Goal: Navigation & Orientation: Find specific page/section

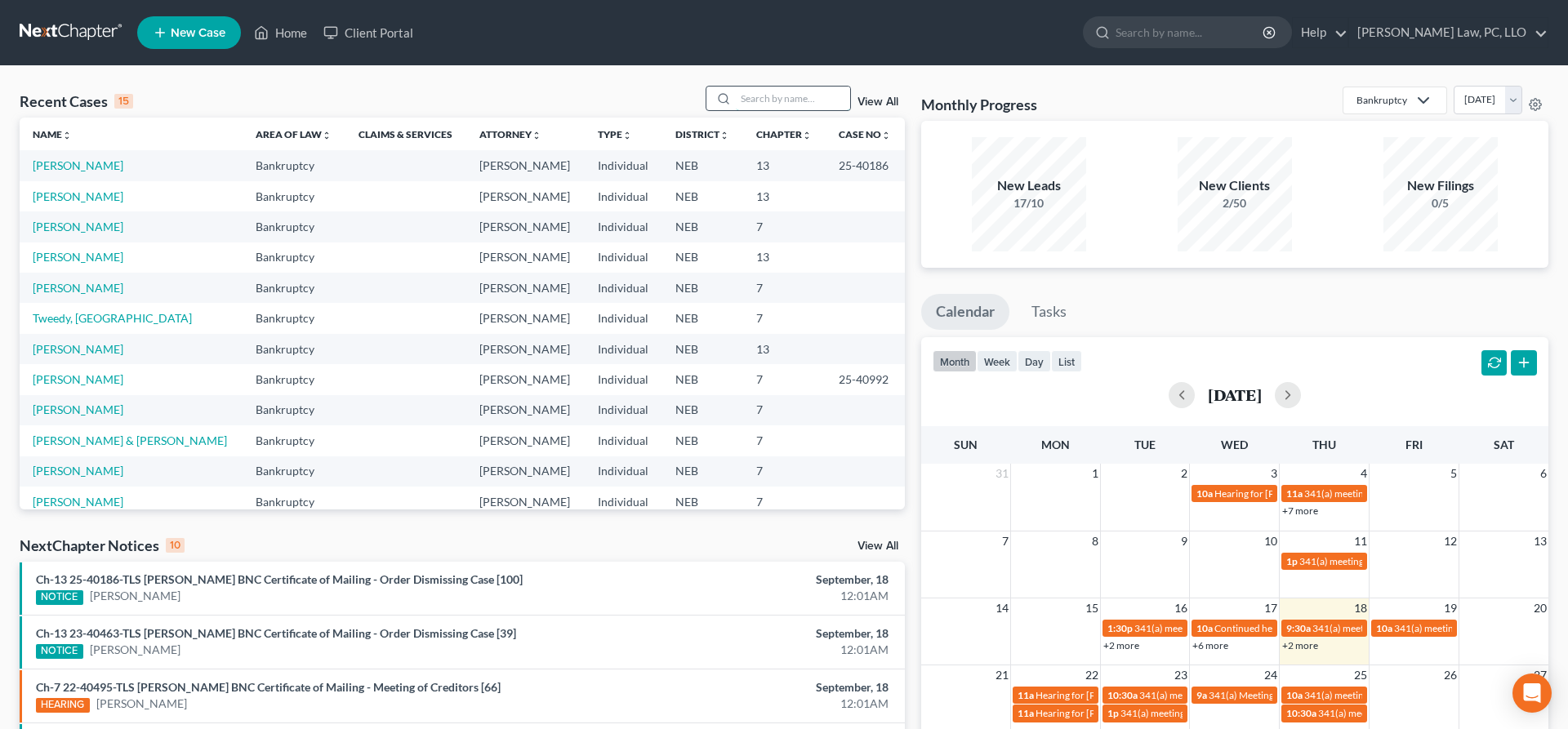
click at [777, 101] on input "search" at bounding box center [792, 98] width 114 height 23
type input "[PERSON_NAME]"
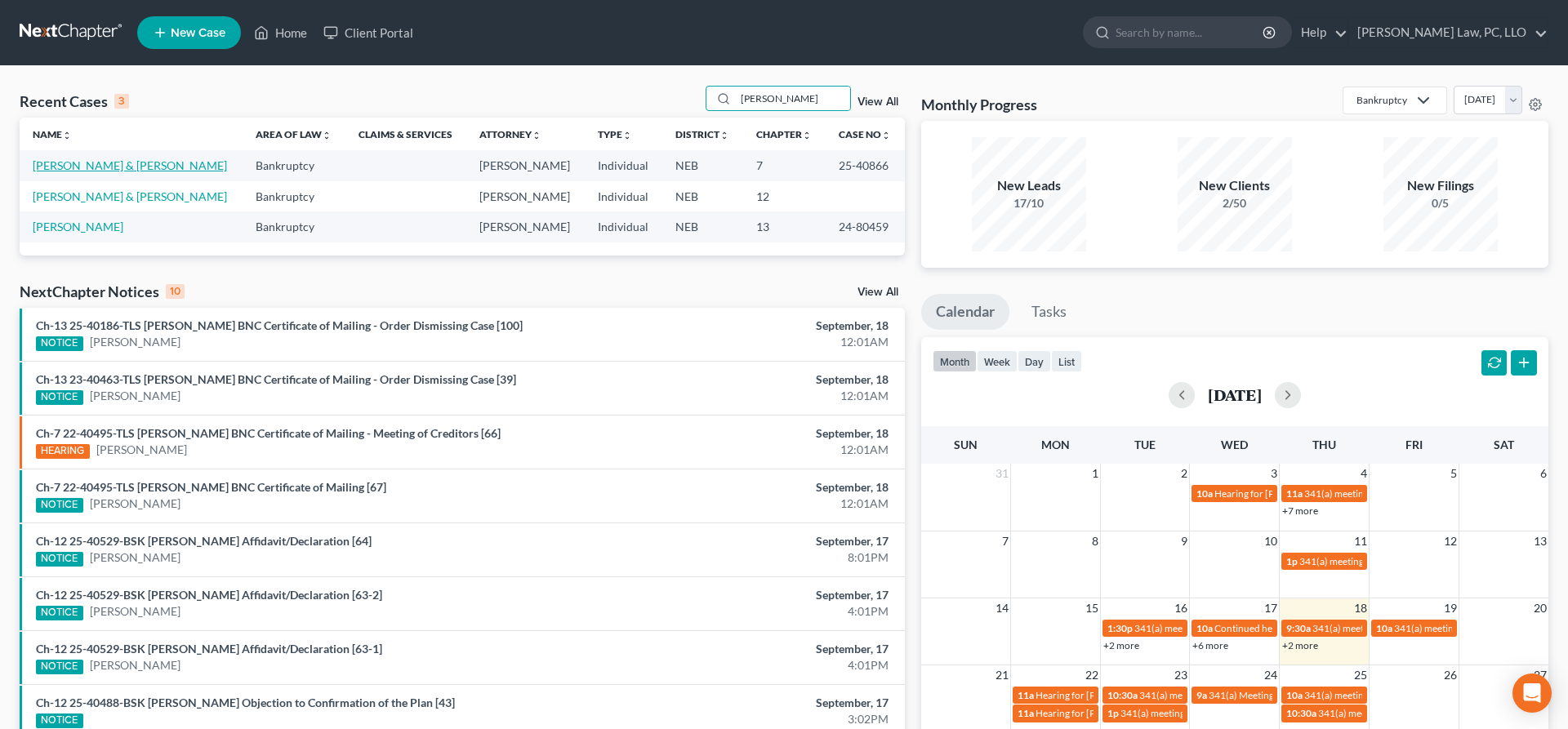
click at [90, 166] on link "[PERSON_NAME] & [PERSON_NAME]" at bounding box center [130, 165] width 194 height 14
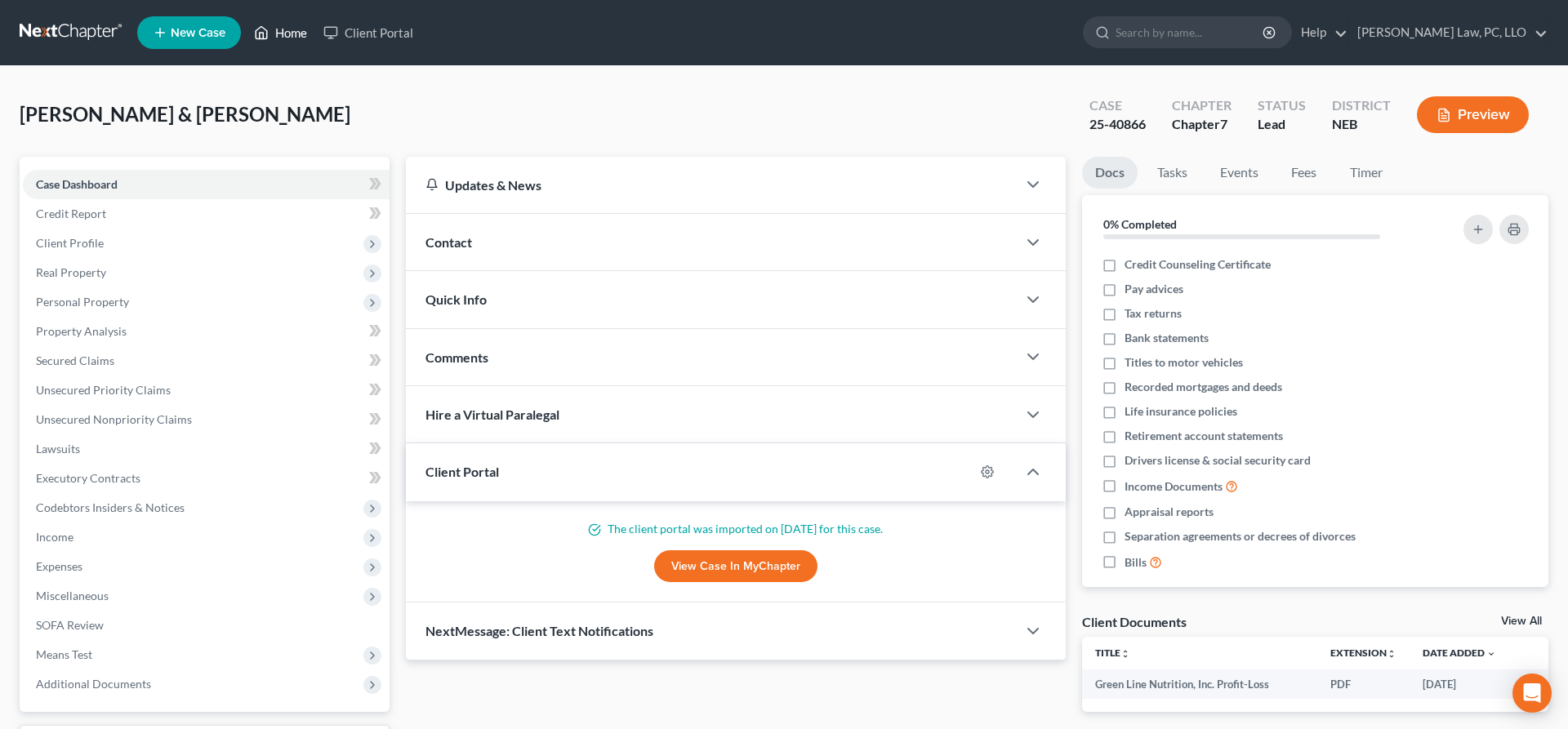
click at [267, 36] on icon at bounding box center [262, 33] width 12 height 13
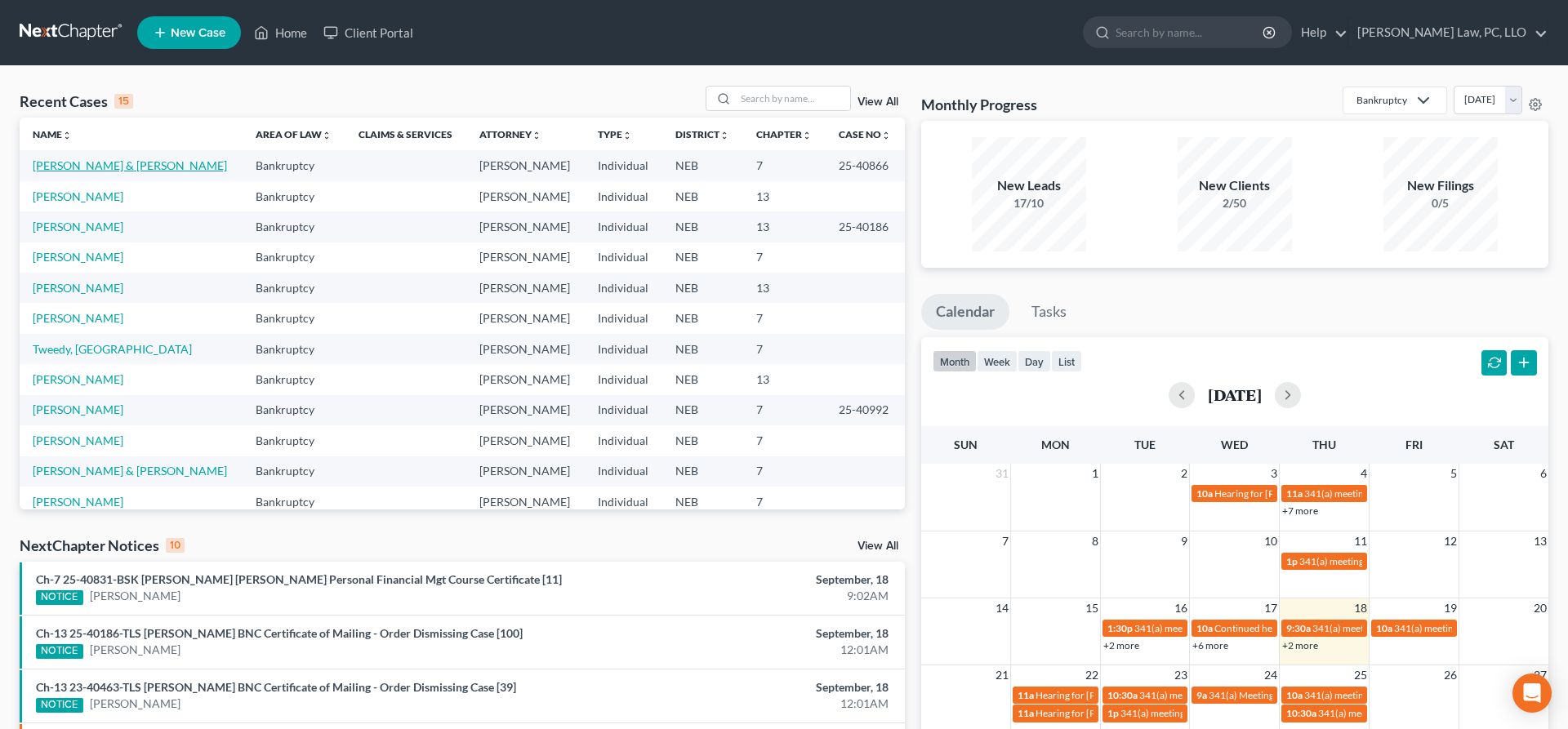
click at [70, 166] on link "[PERSON_NAME] & [PERSON_NAME]" at bounding box center [130, 165] width 194 height 14
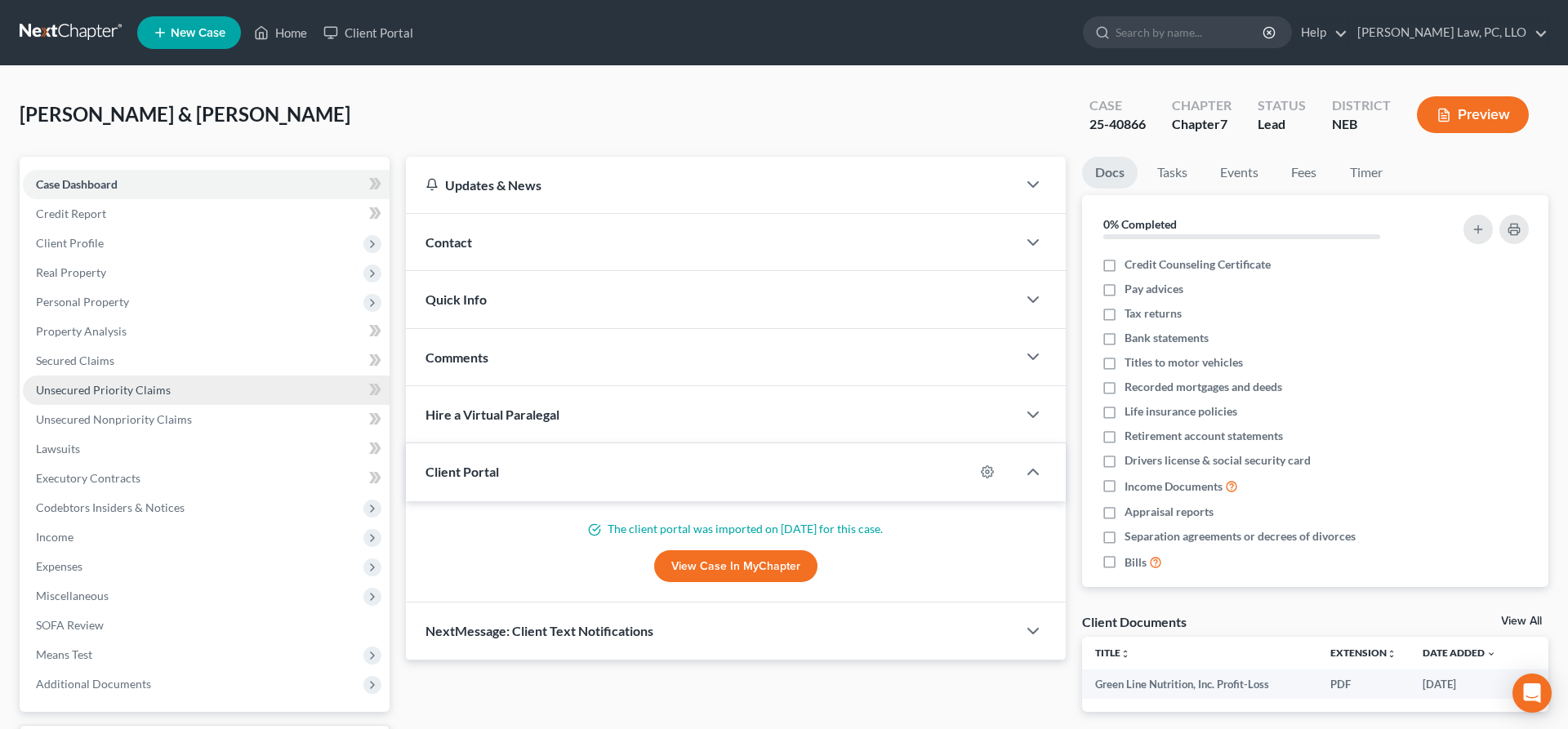
click at [127, 392] on span "Unsecured Priority Claims" at bounding box center [103, 390] width 135 height 14
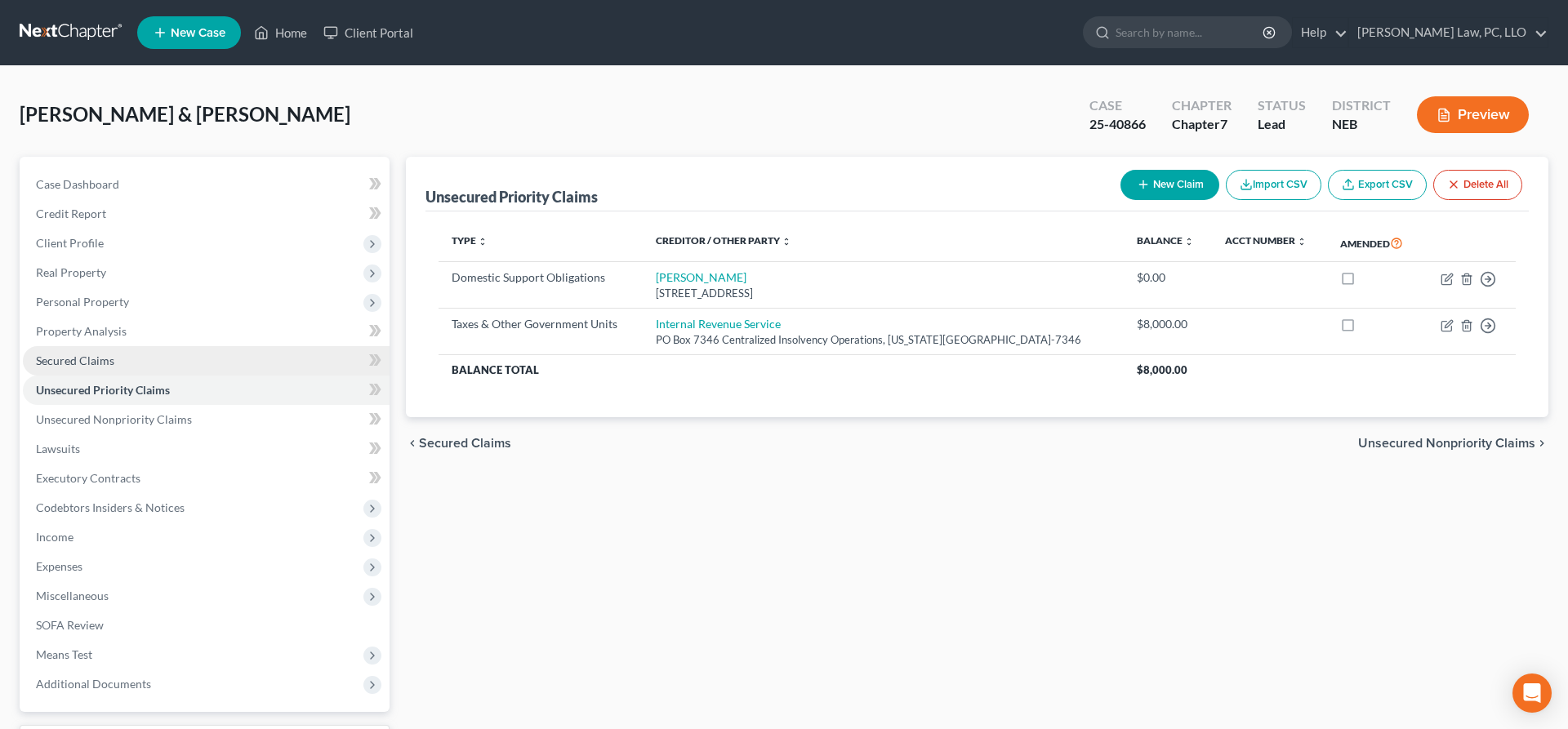
click at [115, 364] on link "Secured Claims" at bounding box center [206, 360] width 367 height 29
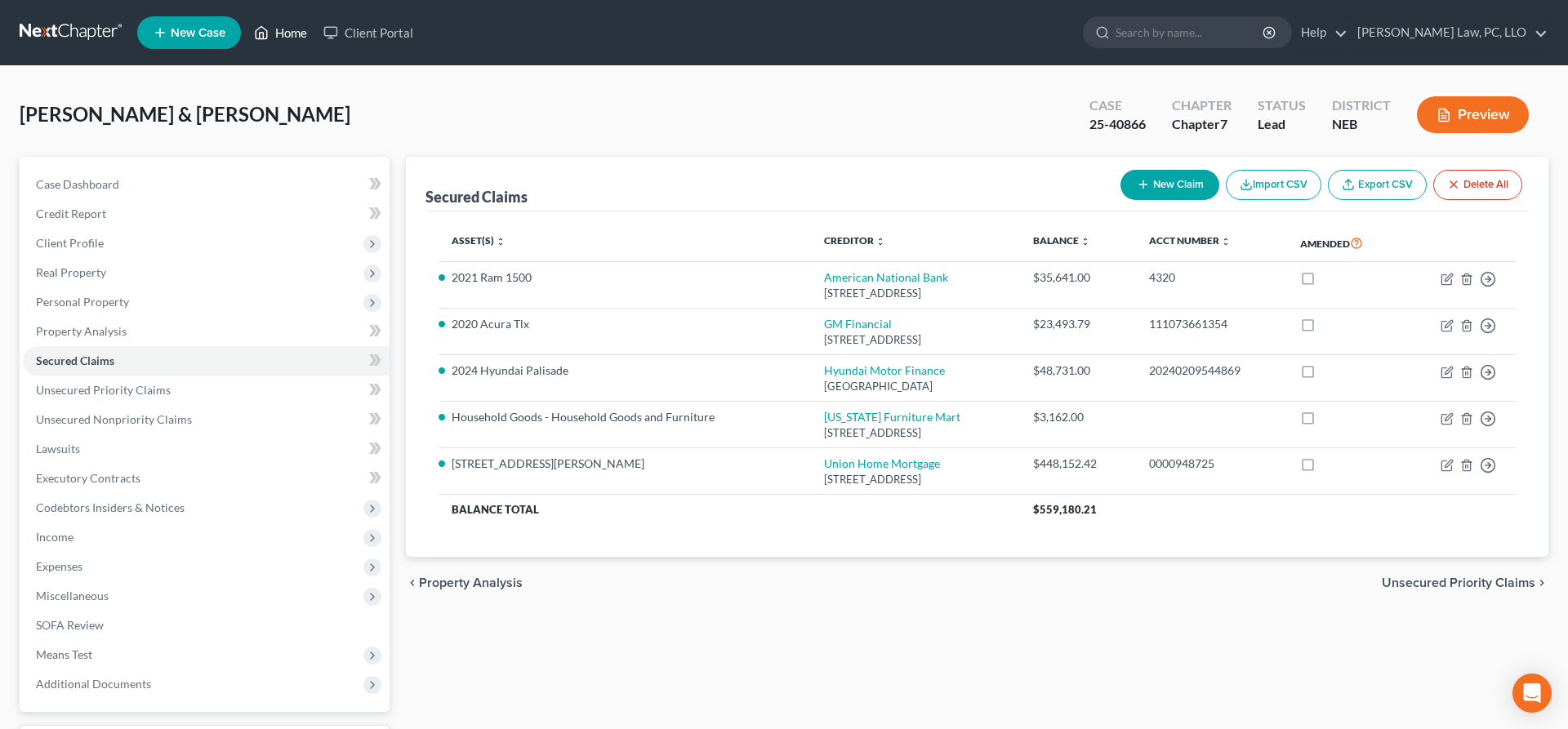
click at [267, 39] on icon at bounding box center [262, 33] width 12 height 13
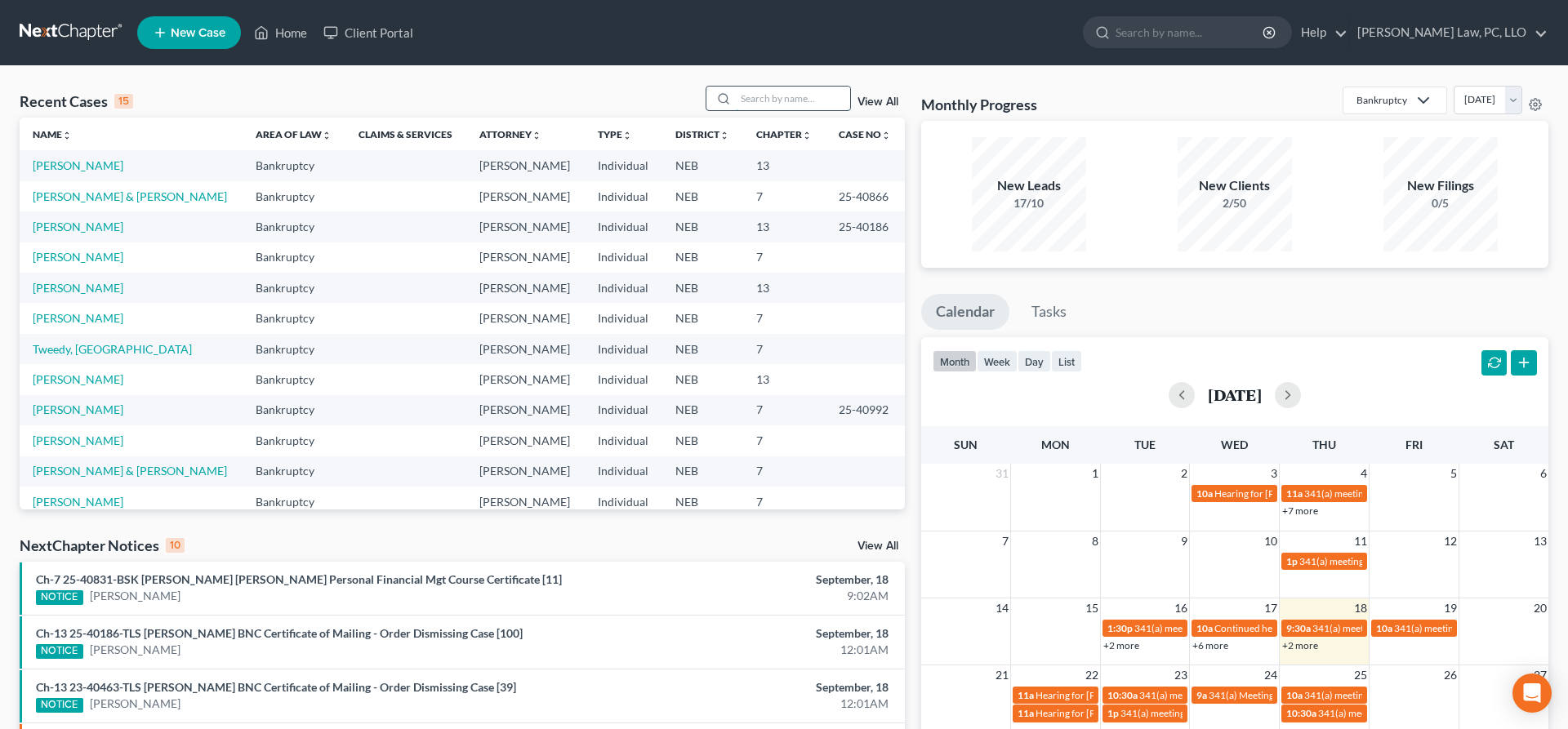
click at [771, 92] on input "search" at bounding box center [792, 98] width 114 height 23
type input "[PERSON_NAME]"
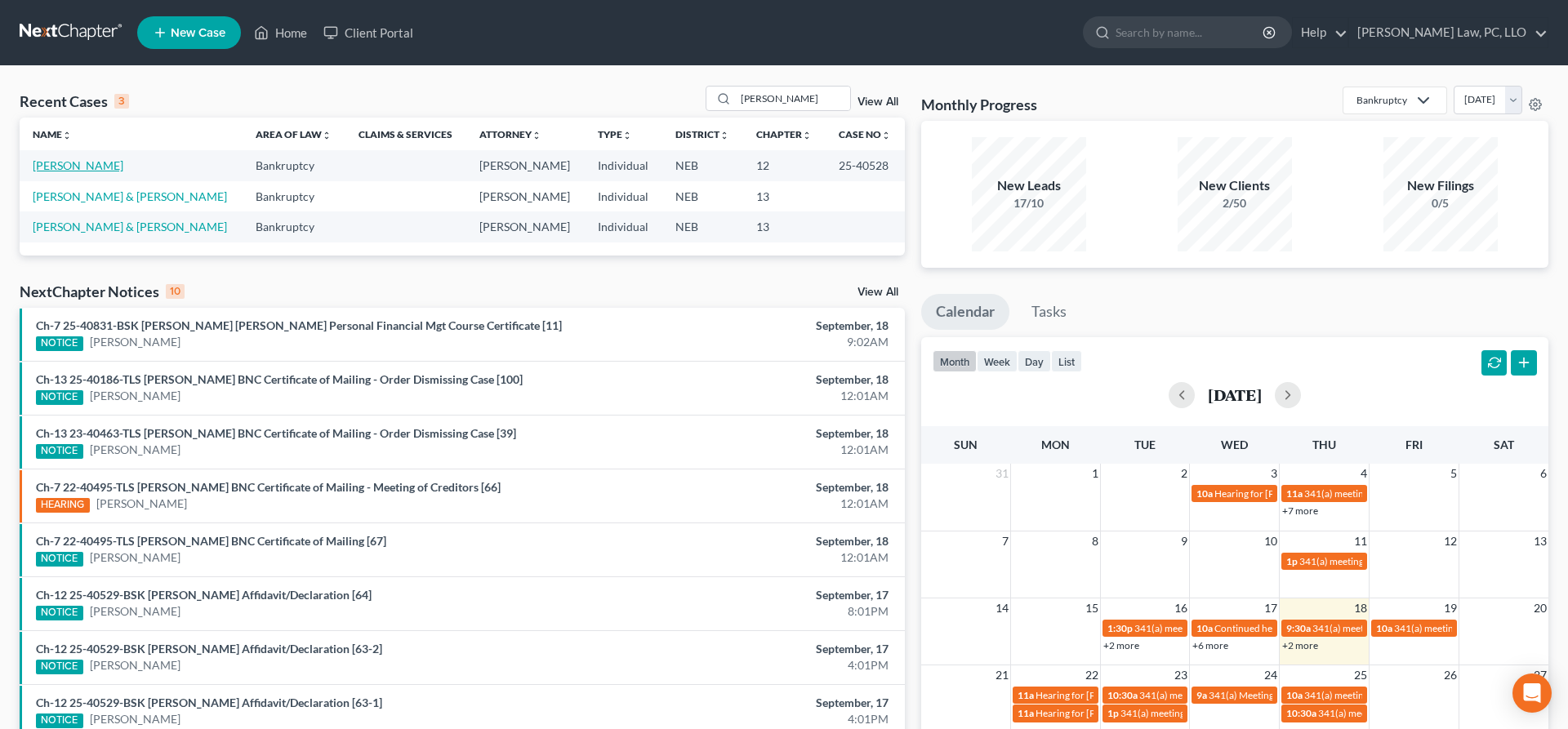
click at [87, 165] on link "[PERSON_NAME]" at bounding box center [78, 165] width 90 height 14
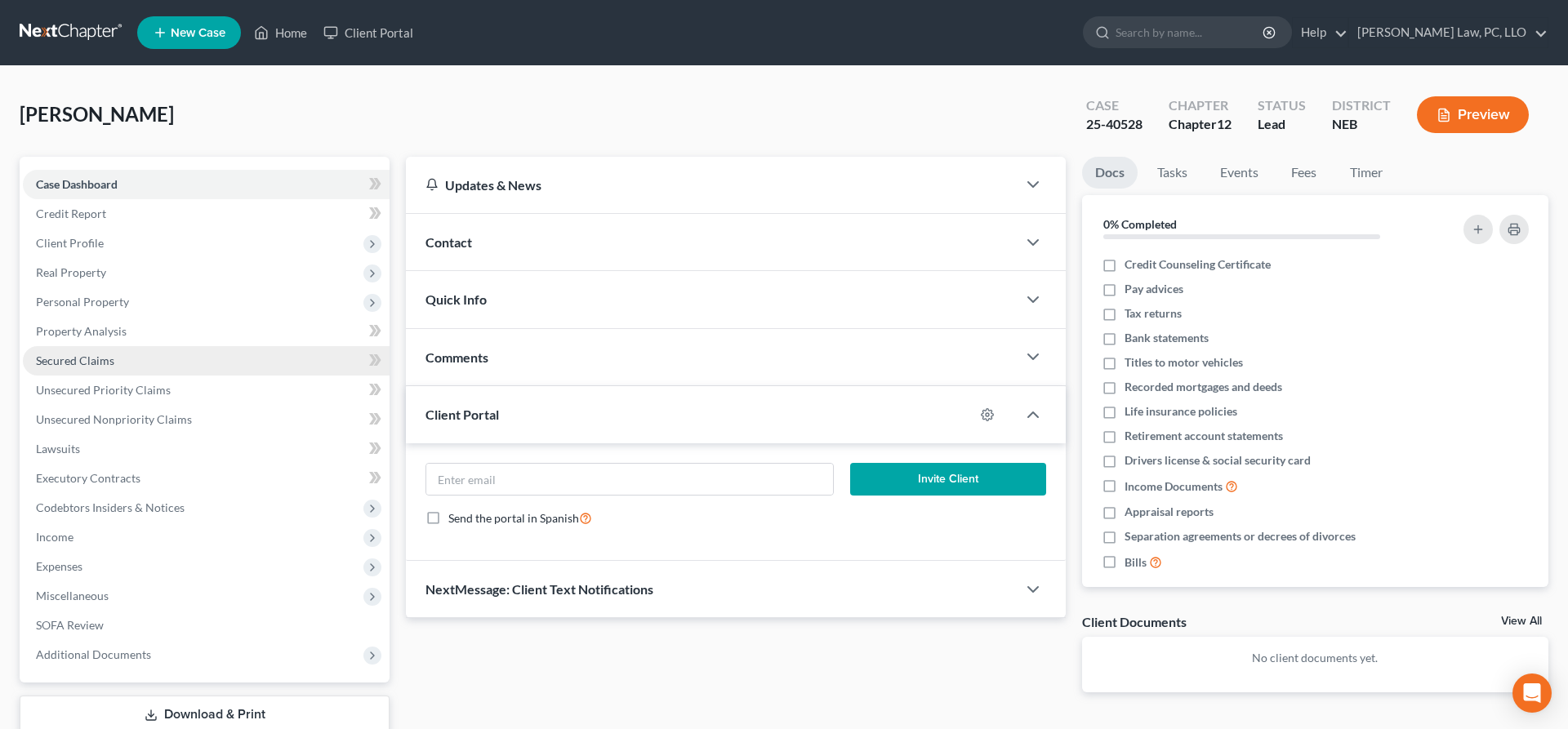
click at [102, 361] on span "Secured Claims" at bounding box center [75, 360] width 79 height 14
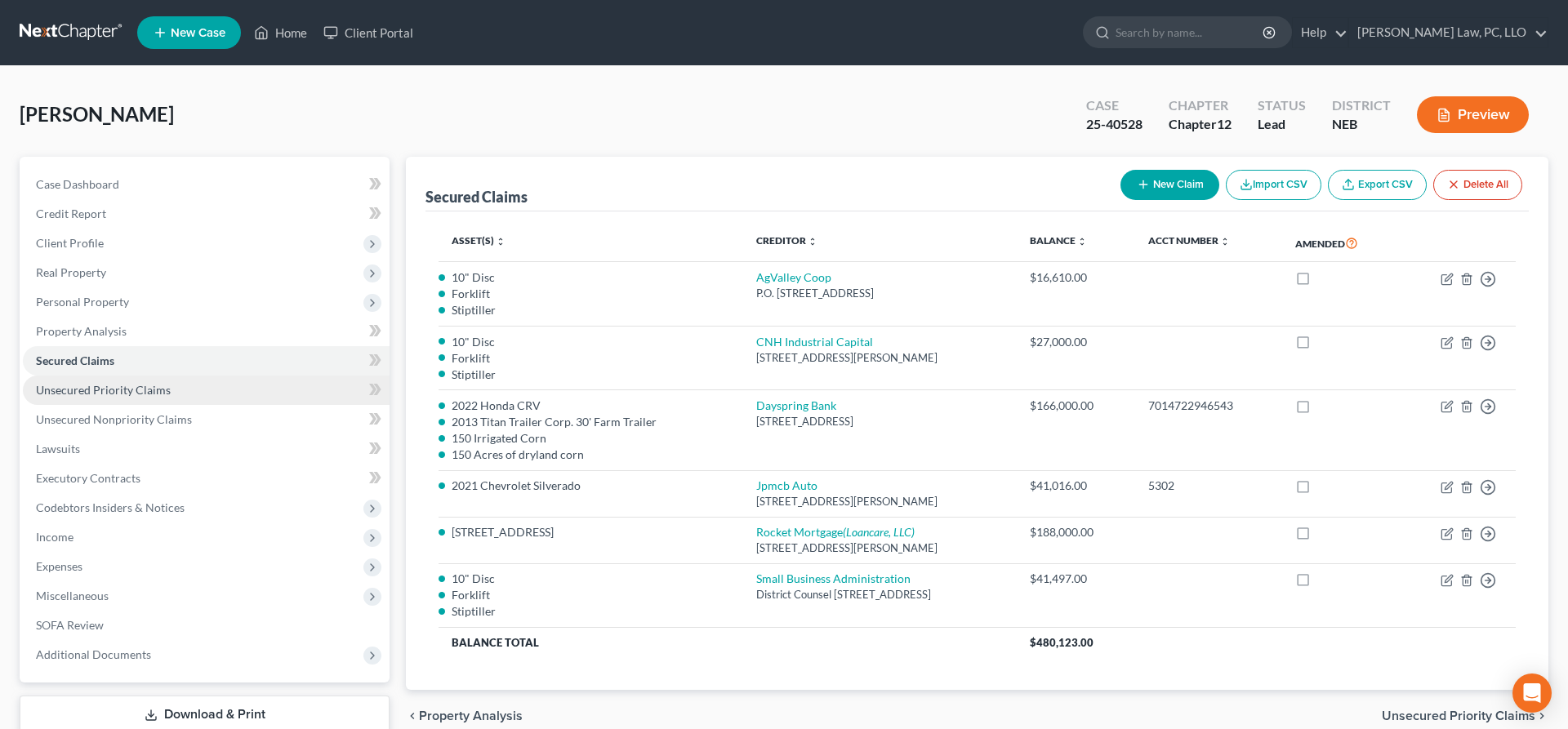
click at [106, 401] on link "Unsecured Priority Claims" at bounding box center [206, 390] width 367 height 29
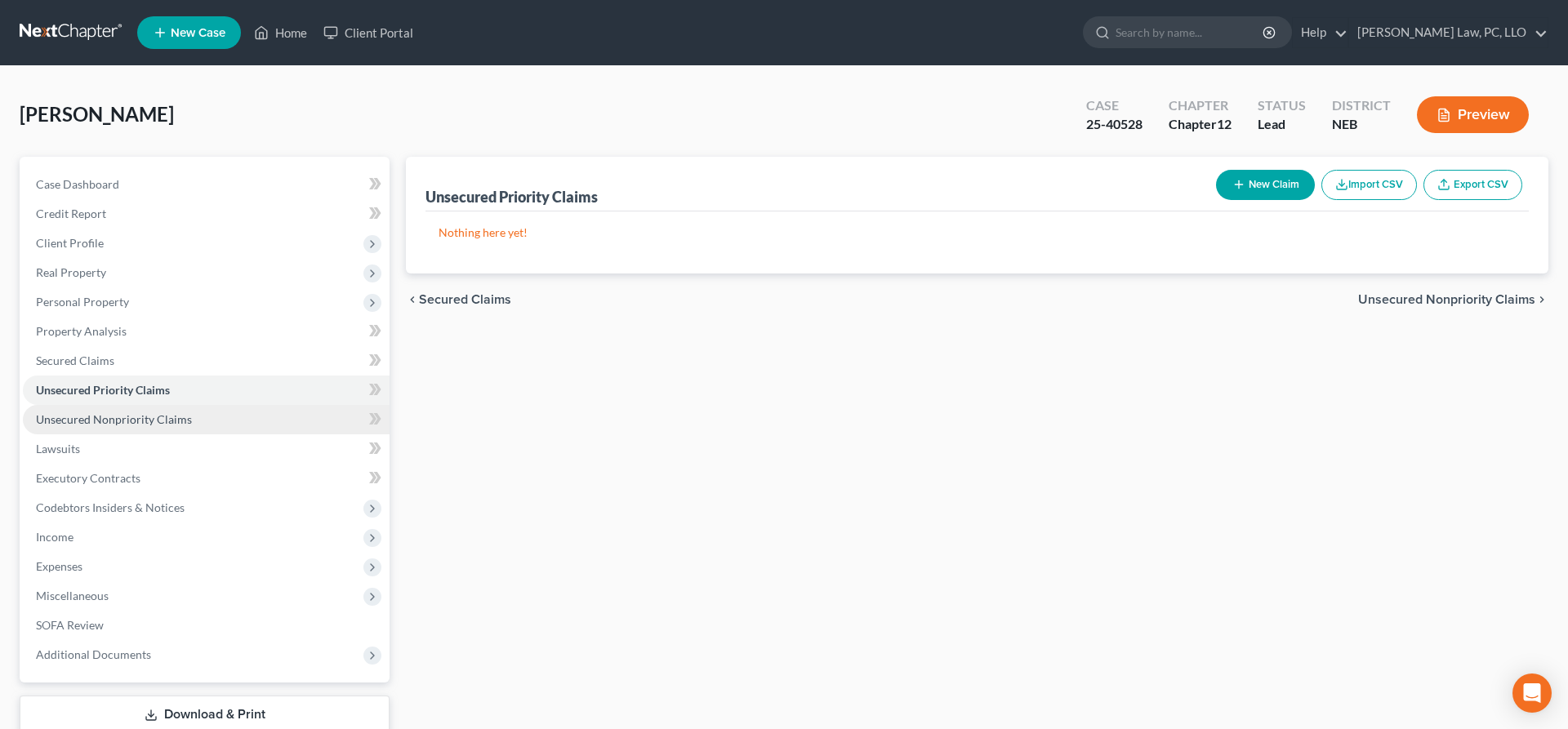
click at [115, 420] on span "Unsecured Nonpriority Claims" at bounding box center [114, 419] width 156 height 14
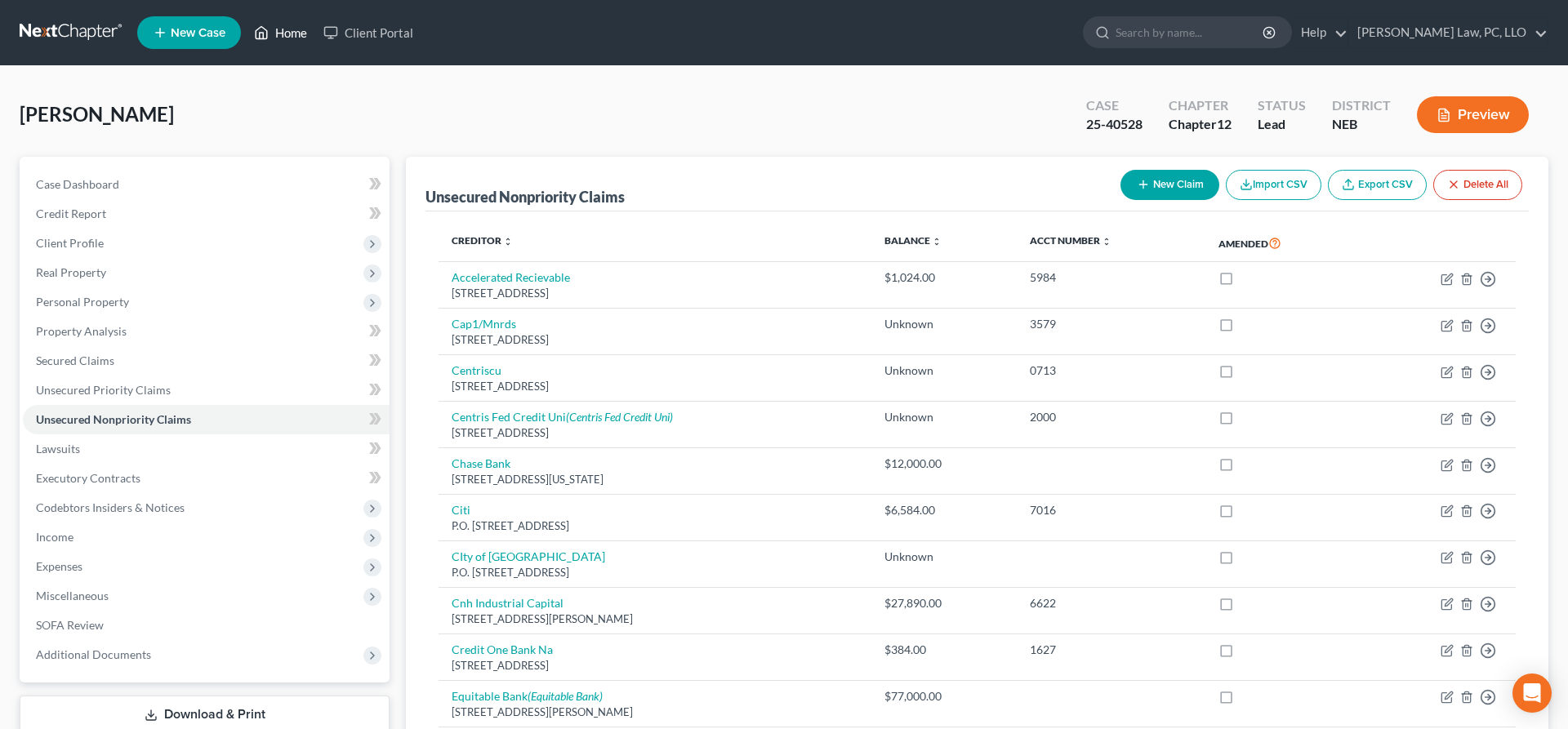
click at [281, 35] on link "Home" at bounding box center [280, 32] width 70 height 29
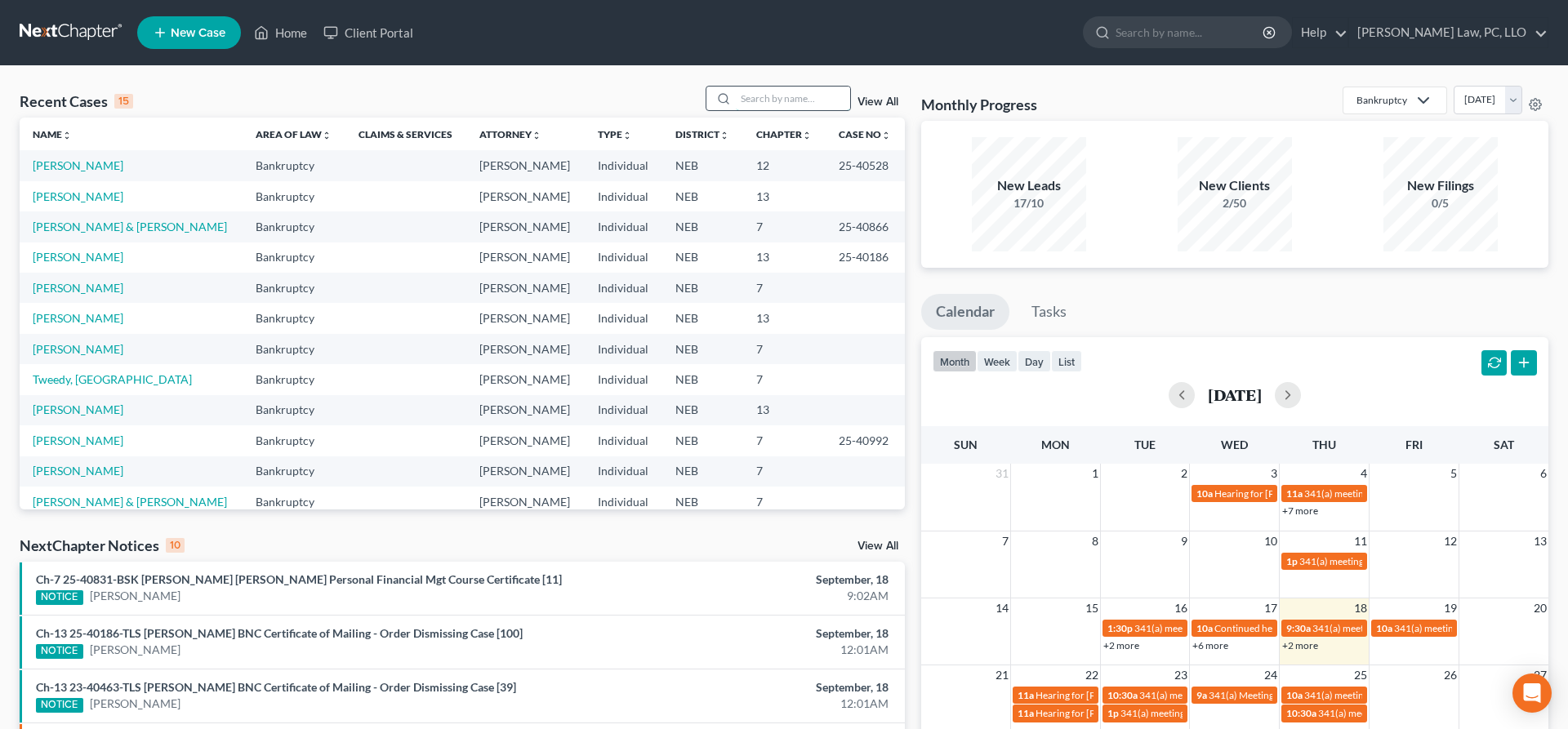
click at [772, 102] on input "search" at bounding box center [792, 98] width 114 height 23
type input "[PERSON_NAME]"
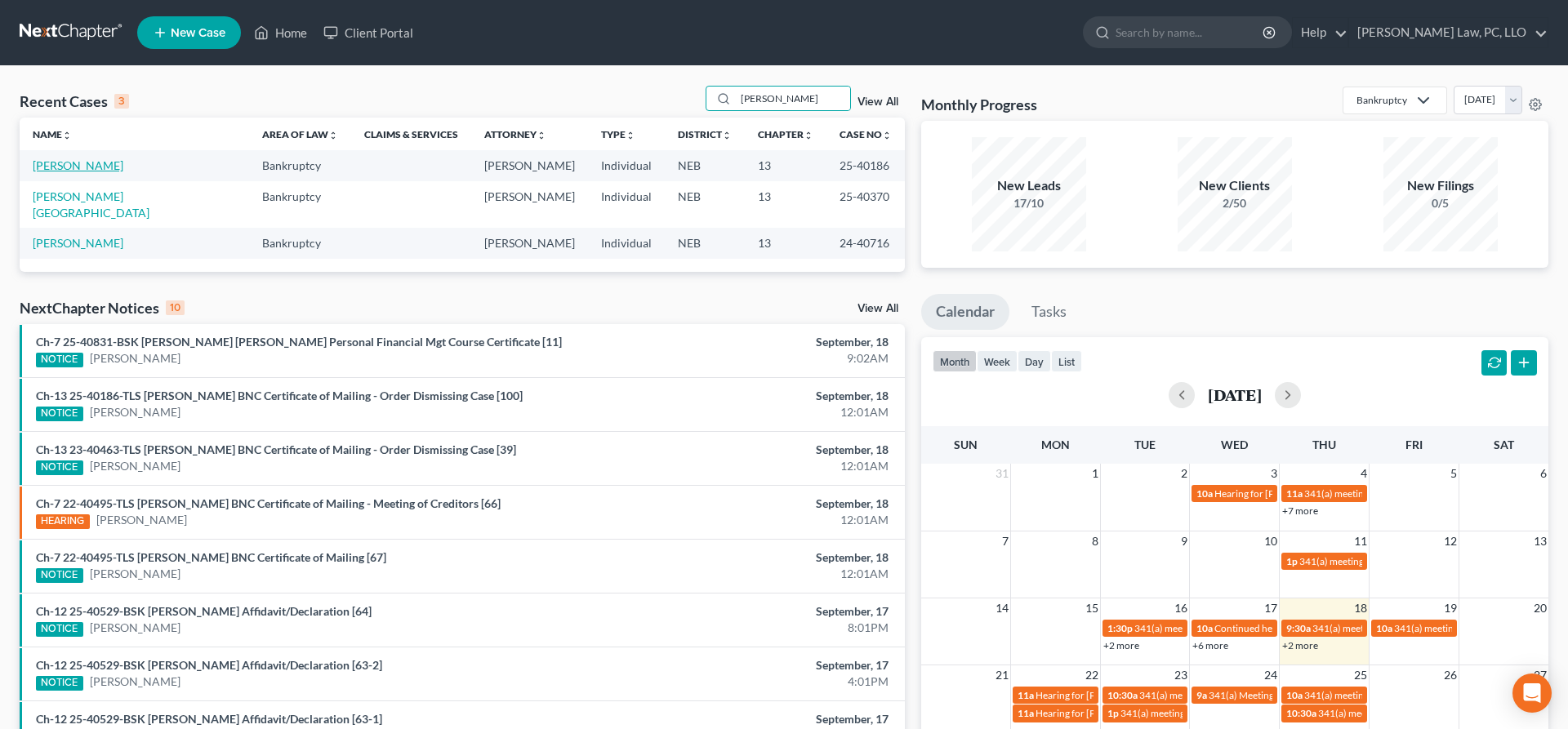
click at [81, 166] on link "[PERSON_NAME]" at bounding box center [78, 165] width 90 height 14
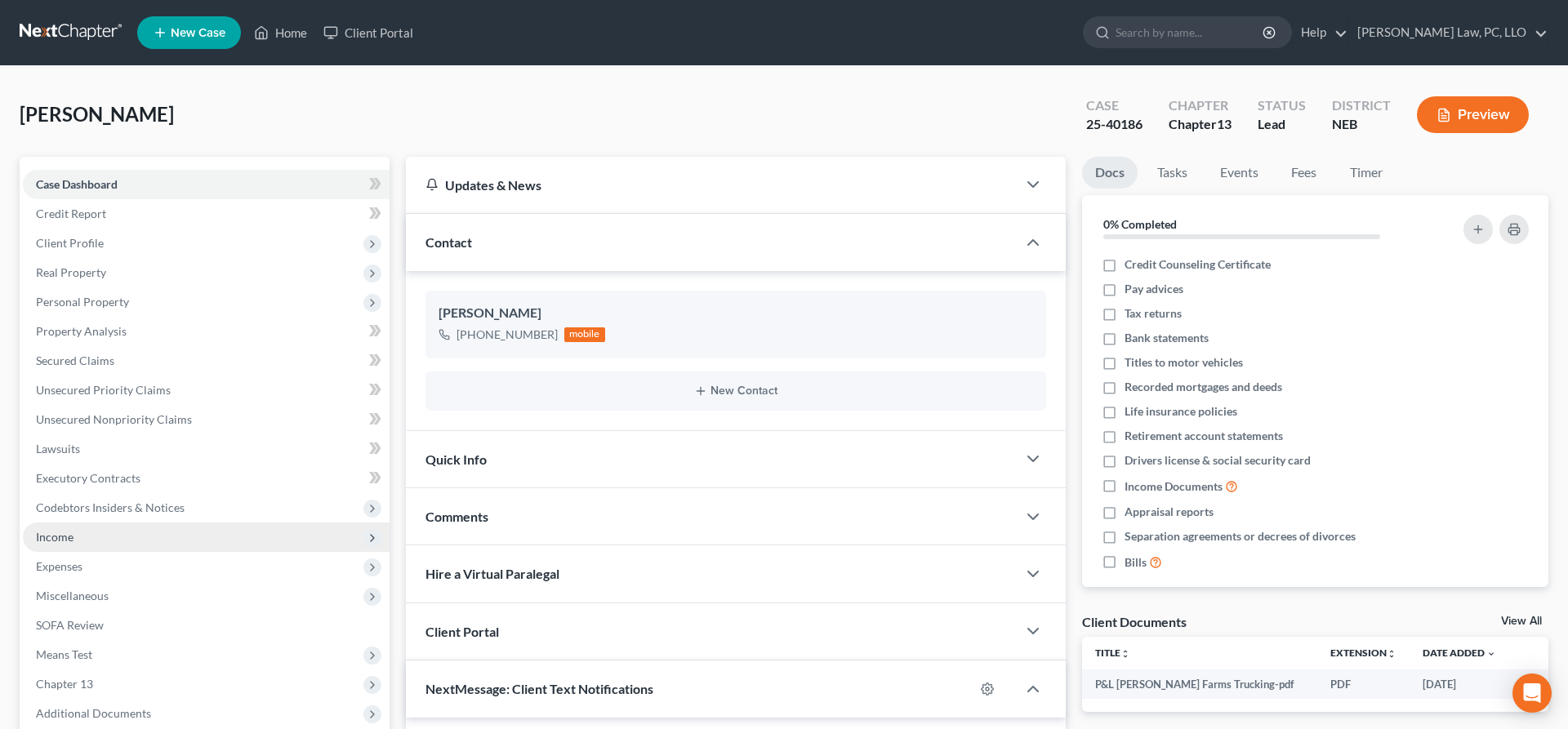
scroll to position [200, 0]
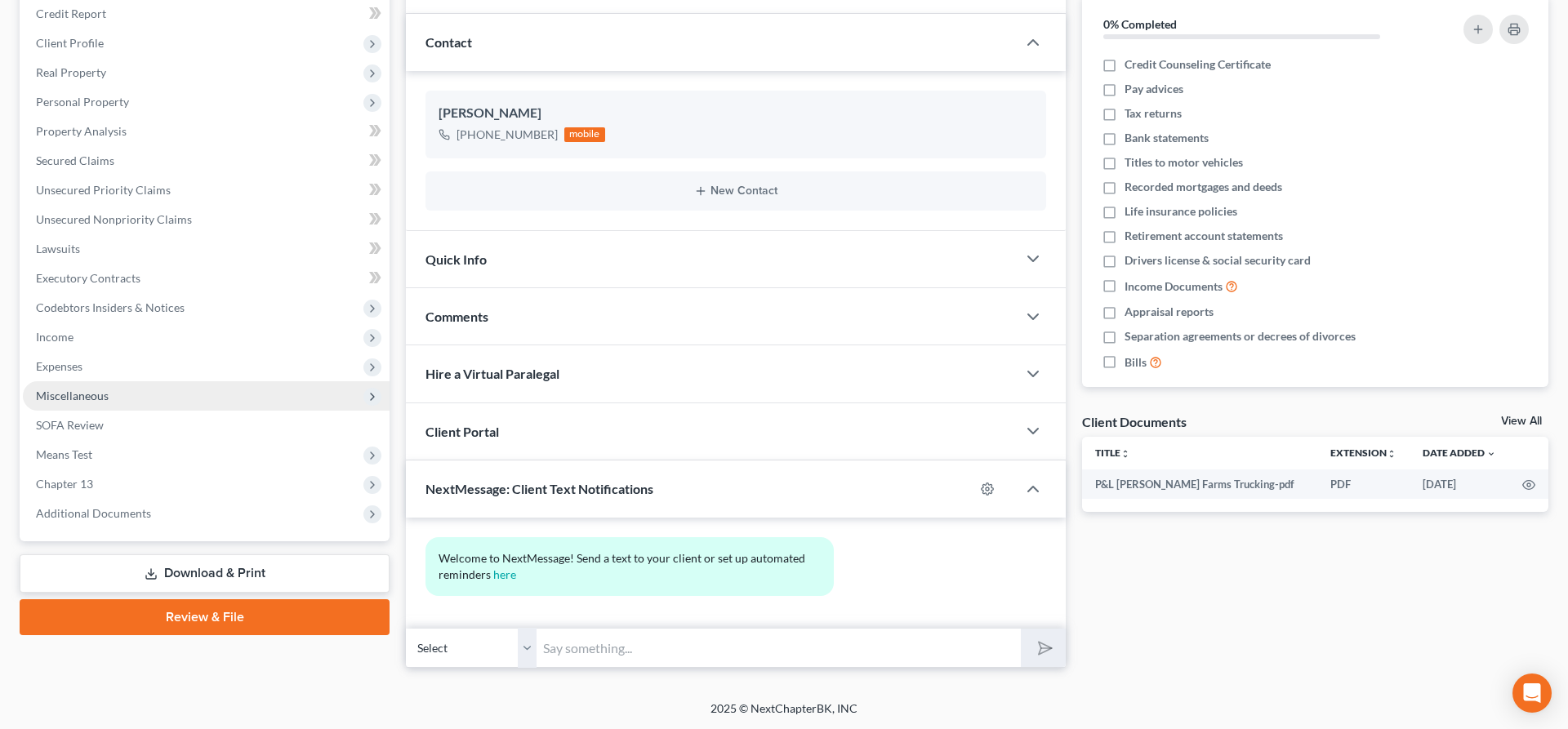
click at [95, 385] on span "Miscellaneous" at bounding box center [206, 396] width 367 height 29
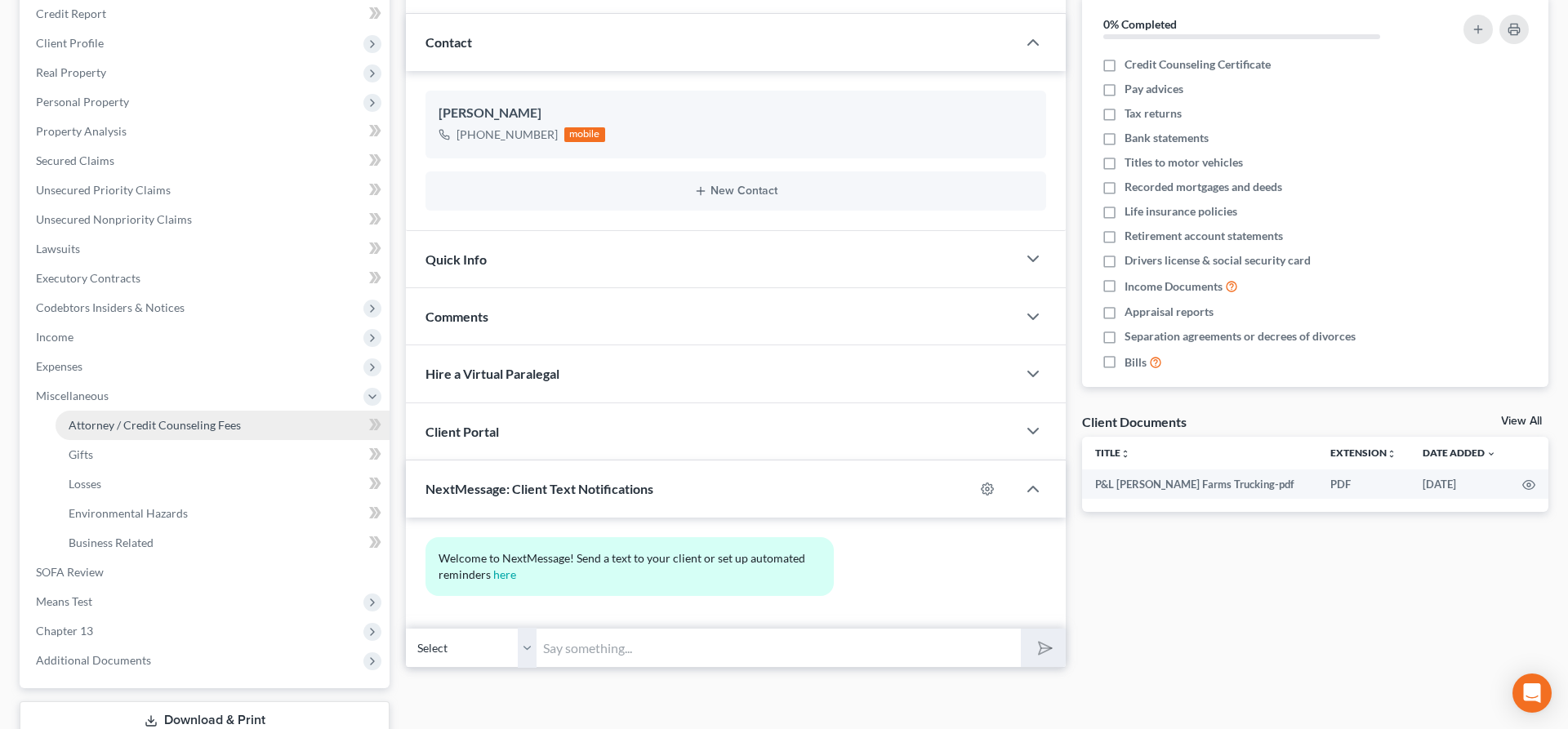
click at [176, 434] on link "Attorney / Credit Counseling Fees" at bounding box center [222, 425] width 334 height 29
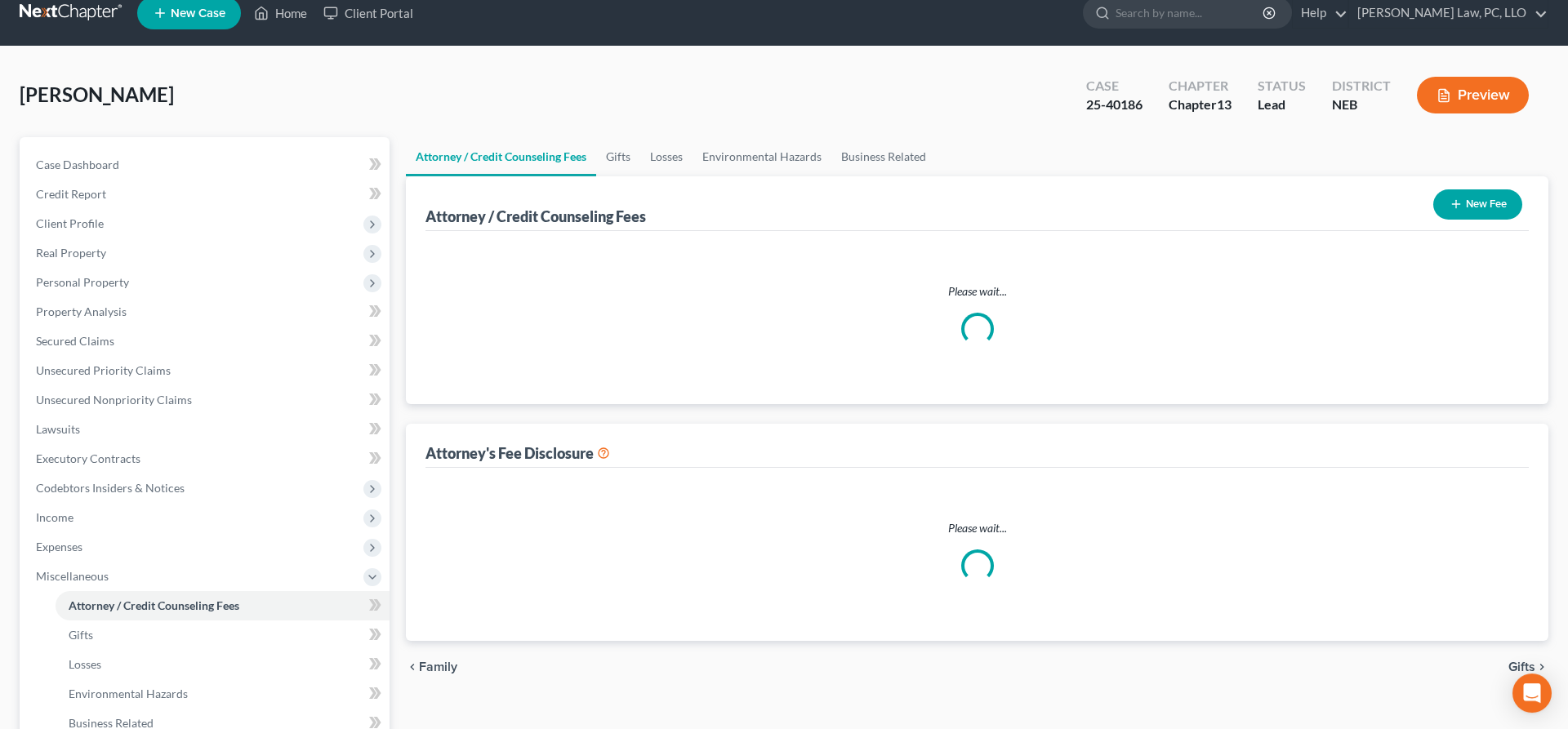
select select "1"
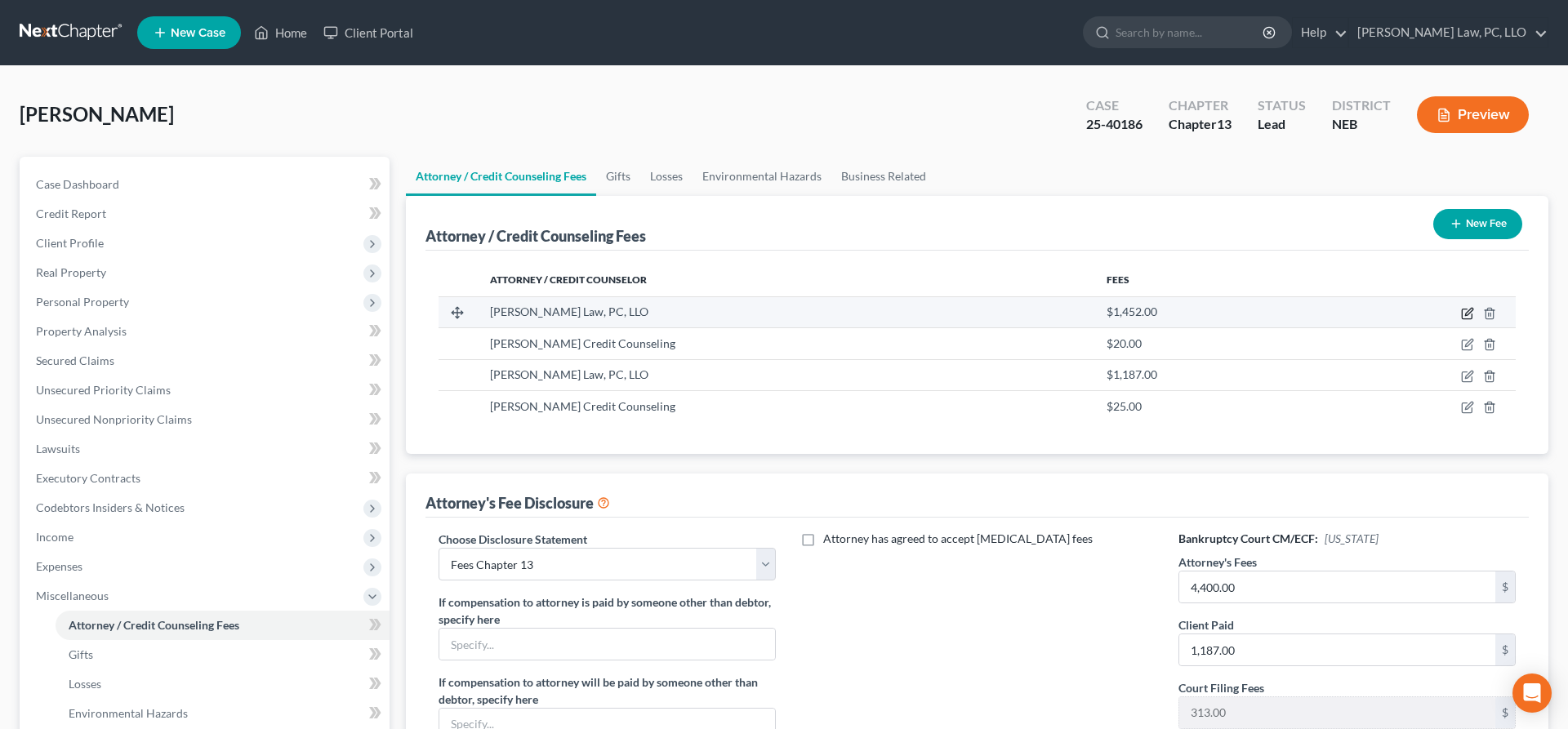
click at [1463, 318] on icon "button" at bounding box center [1467, 314] width 10 height 10
select select "30"
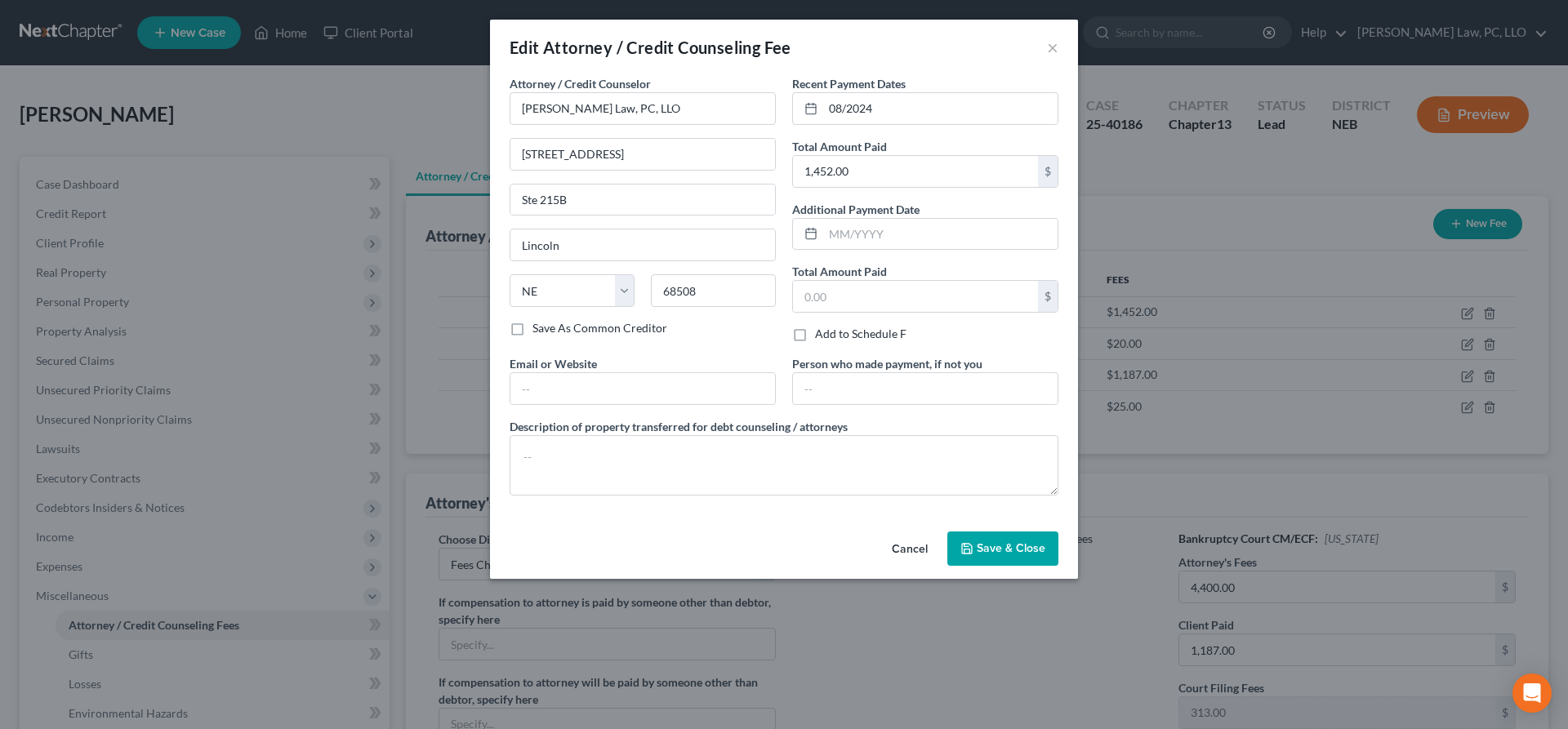
click at [917, 549] on button "Cancel" at bounding box center [910, 550] width 62 height 33
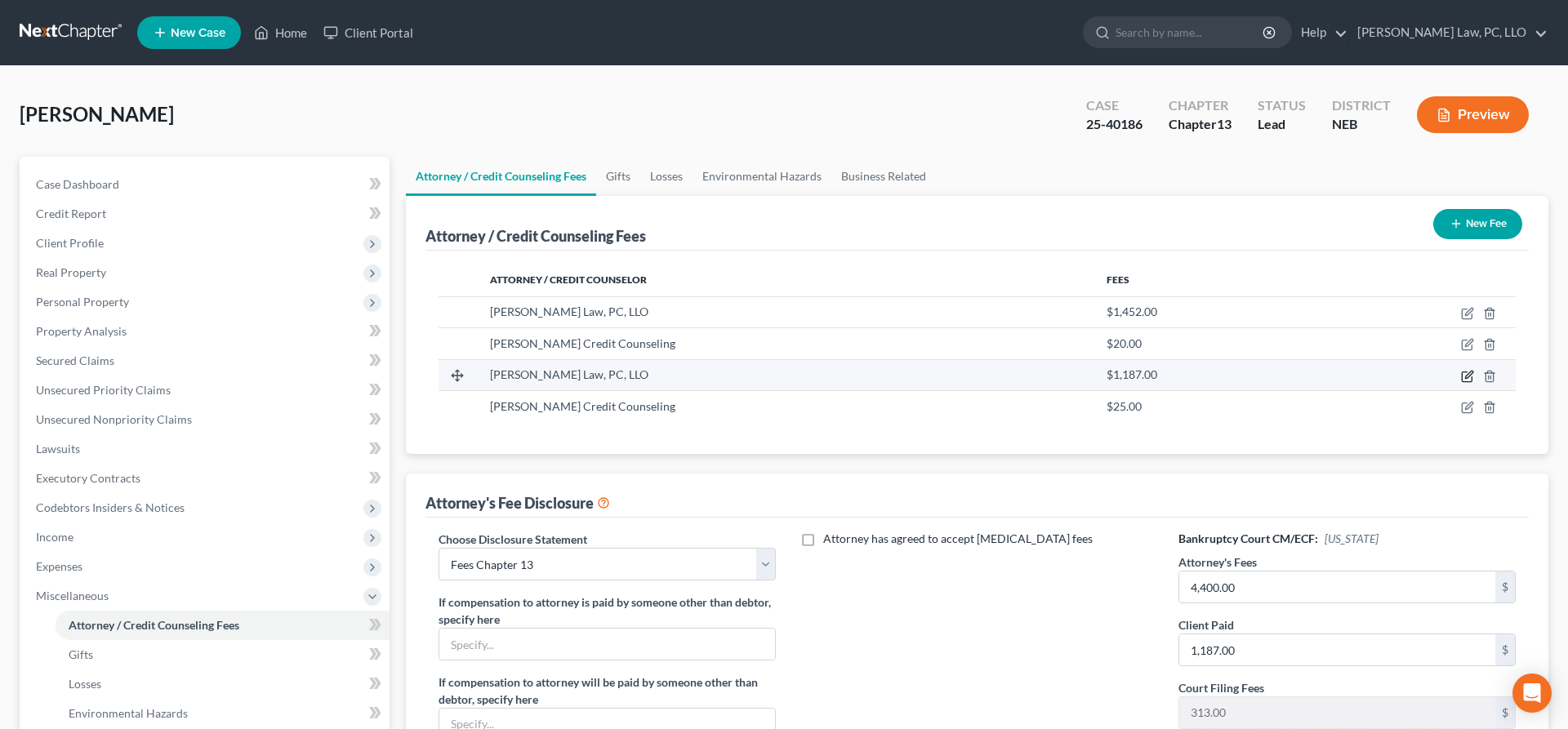
click at [1463, 372] on icon "button" at bounding box center [1467, 377] width 13 height 13
select select "30"
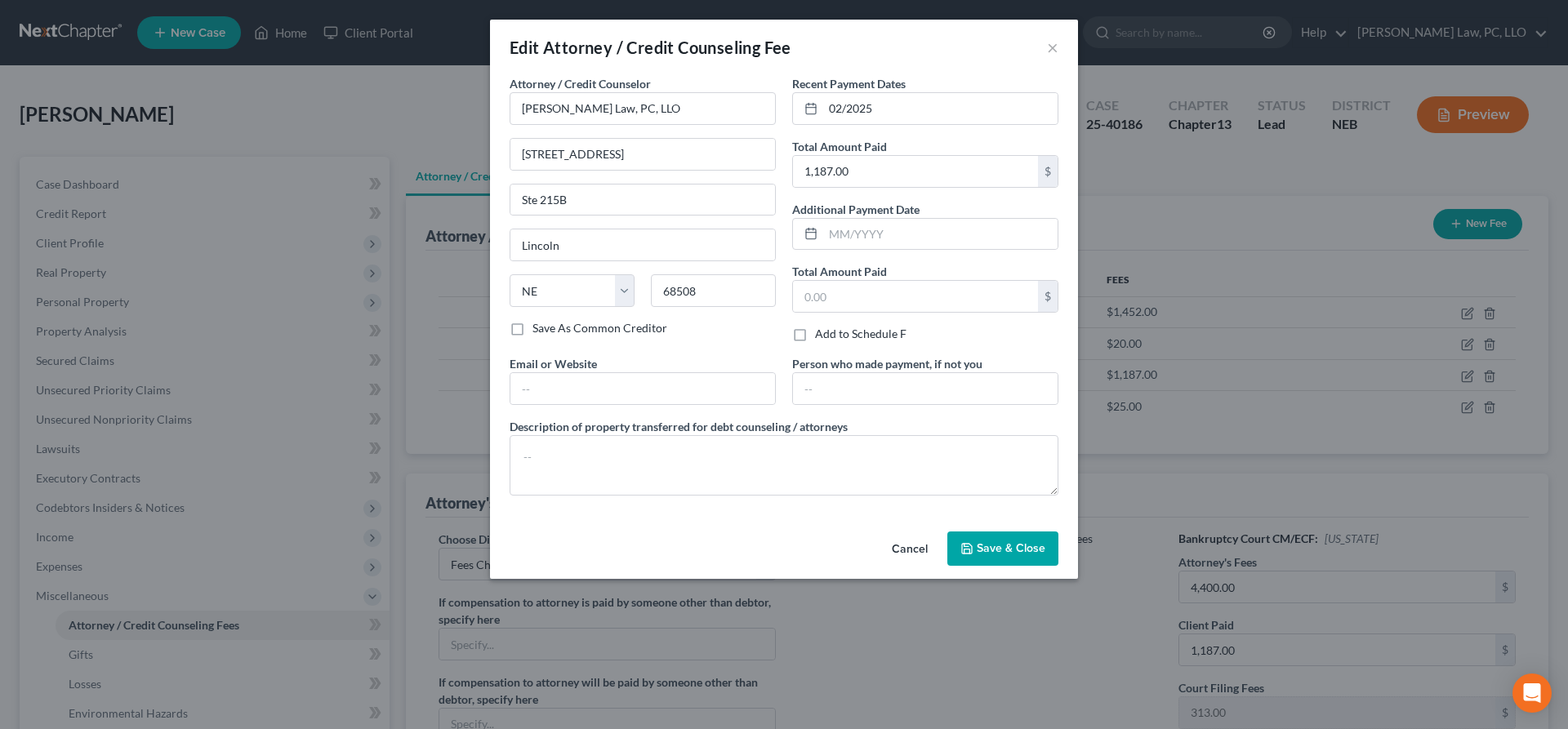
click at [902, 549] on button "Cancel" at bounding box center [910, 550] width 62 height 33
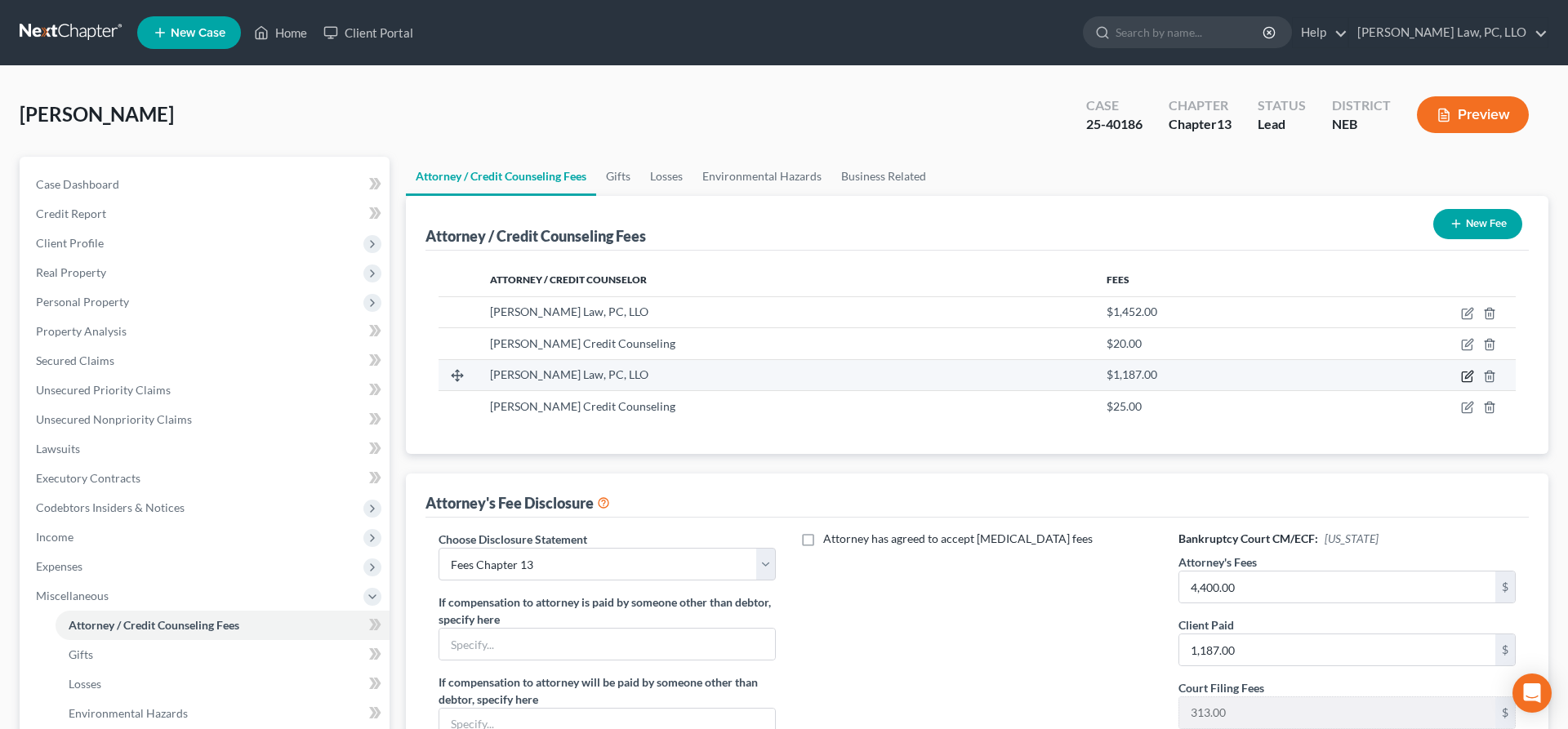
click at [1467, 375] on icon "button" at bounding box center [1467, 377] width 13 height 13
select select "30"
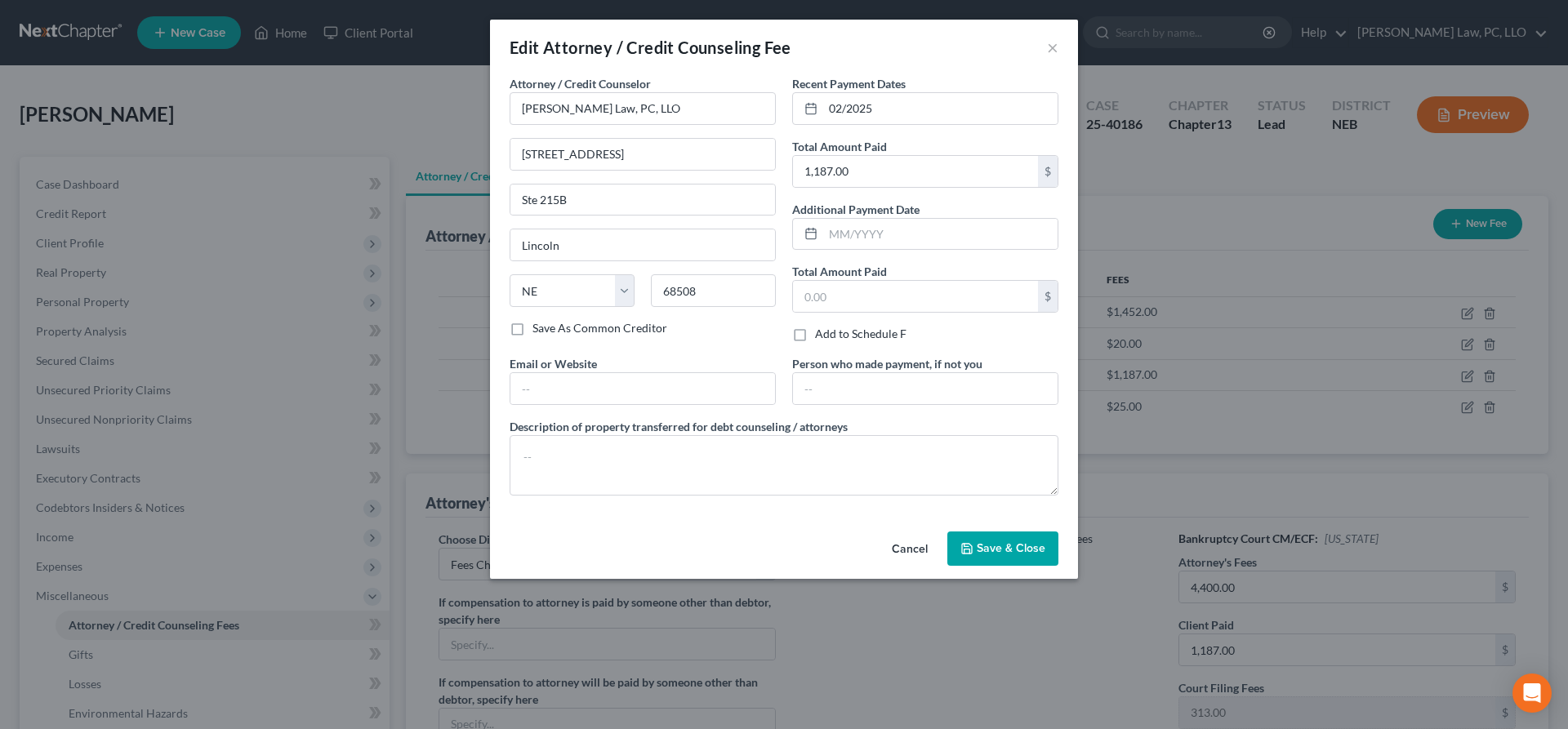
click at [915, 543] on button "Cancel" at bounding box center [910, 550] width 62 height 33
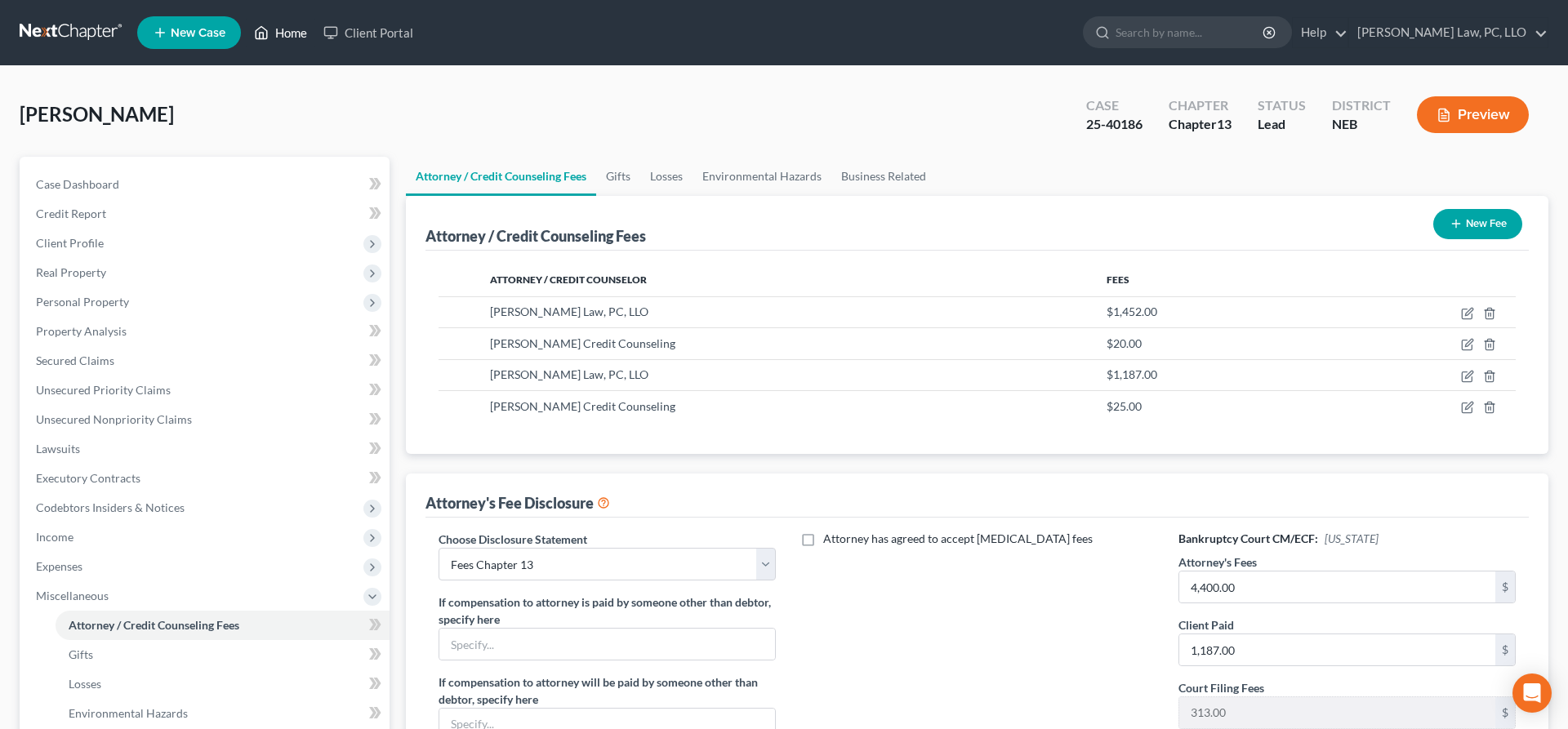
click at [293, 31] on link "Home" at bounding box center [280, 32] width 70 height 29
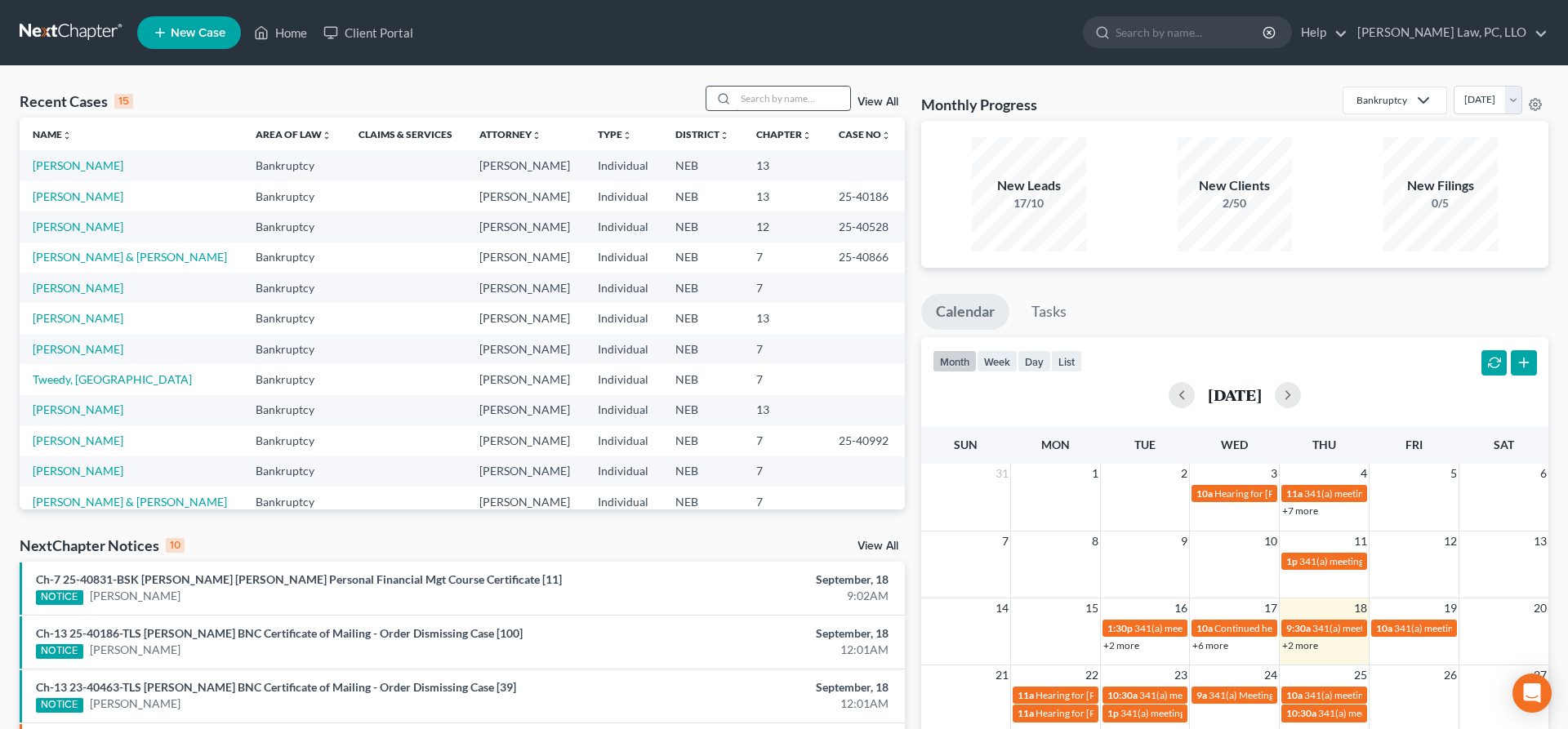
click at [748, 102] on input "search" at bounding box center [792, 98] width 114 height 23
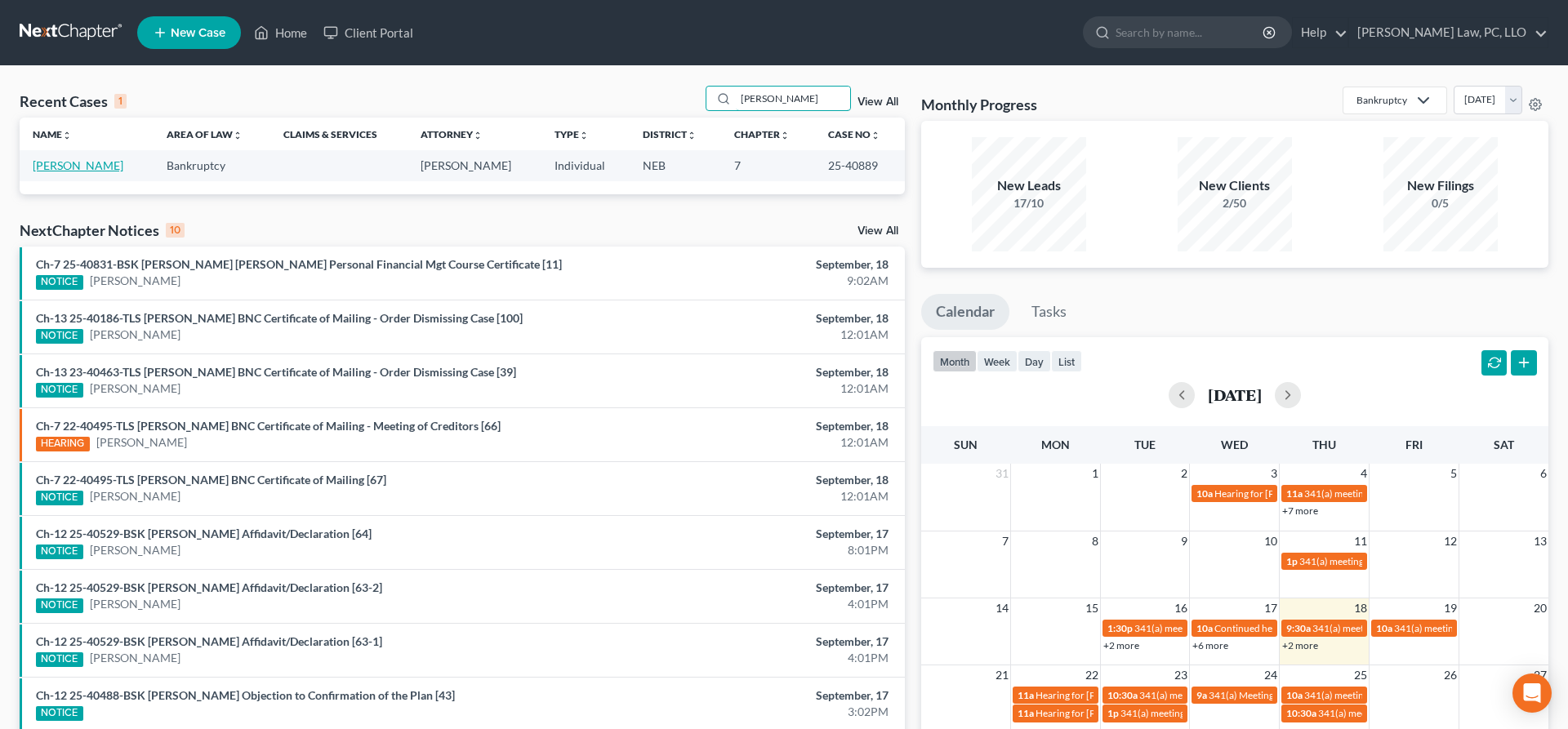
type input "[PERSON_NAME]"
click at [112, 168] on link "[PERSON_NAME]" at bounding box center [78, 165] width 90 height 14
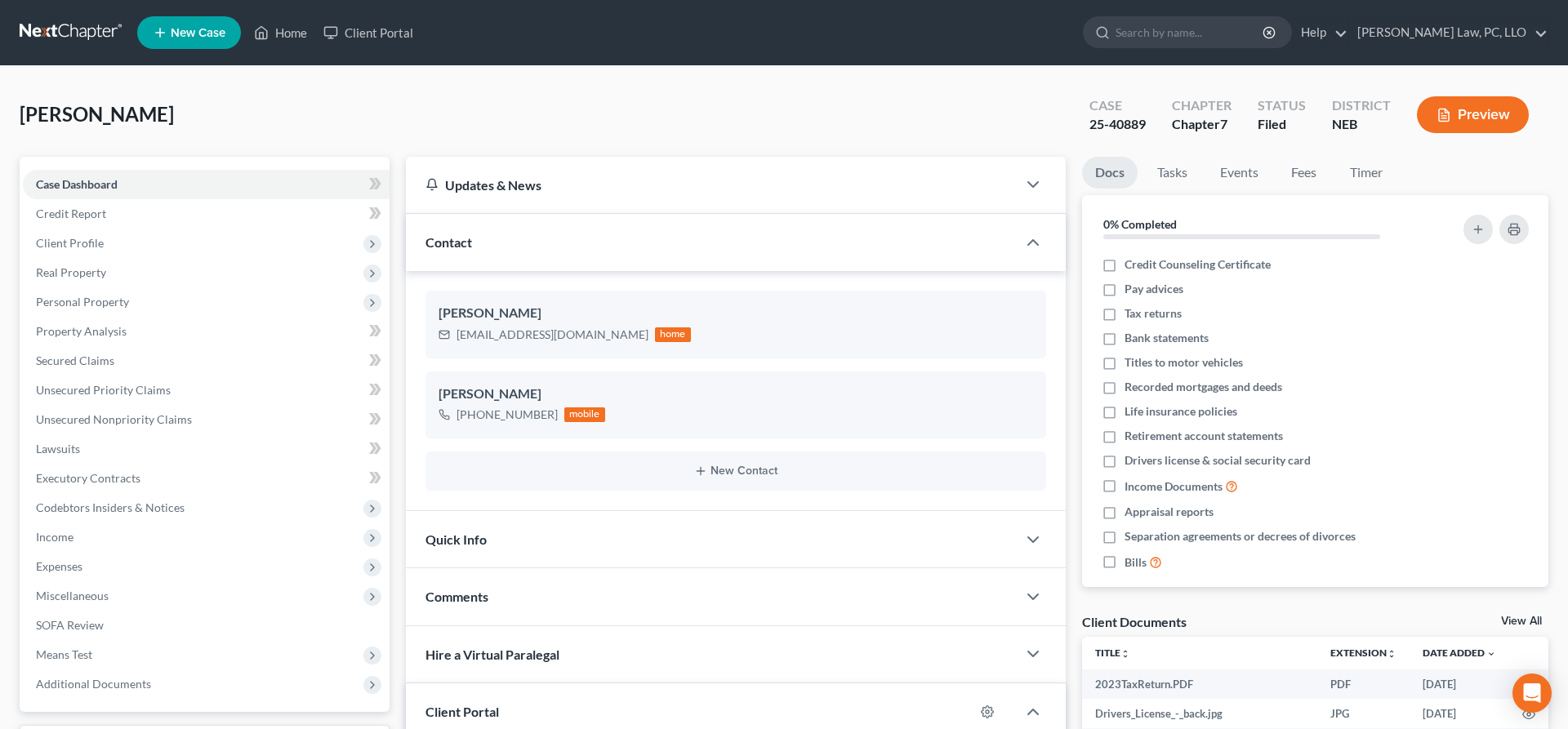
scroll to position [2458, 0]
click at [127, 333] on link "Property Analysis" at bounding box center [206, 331] width 367 height 29
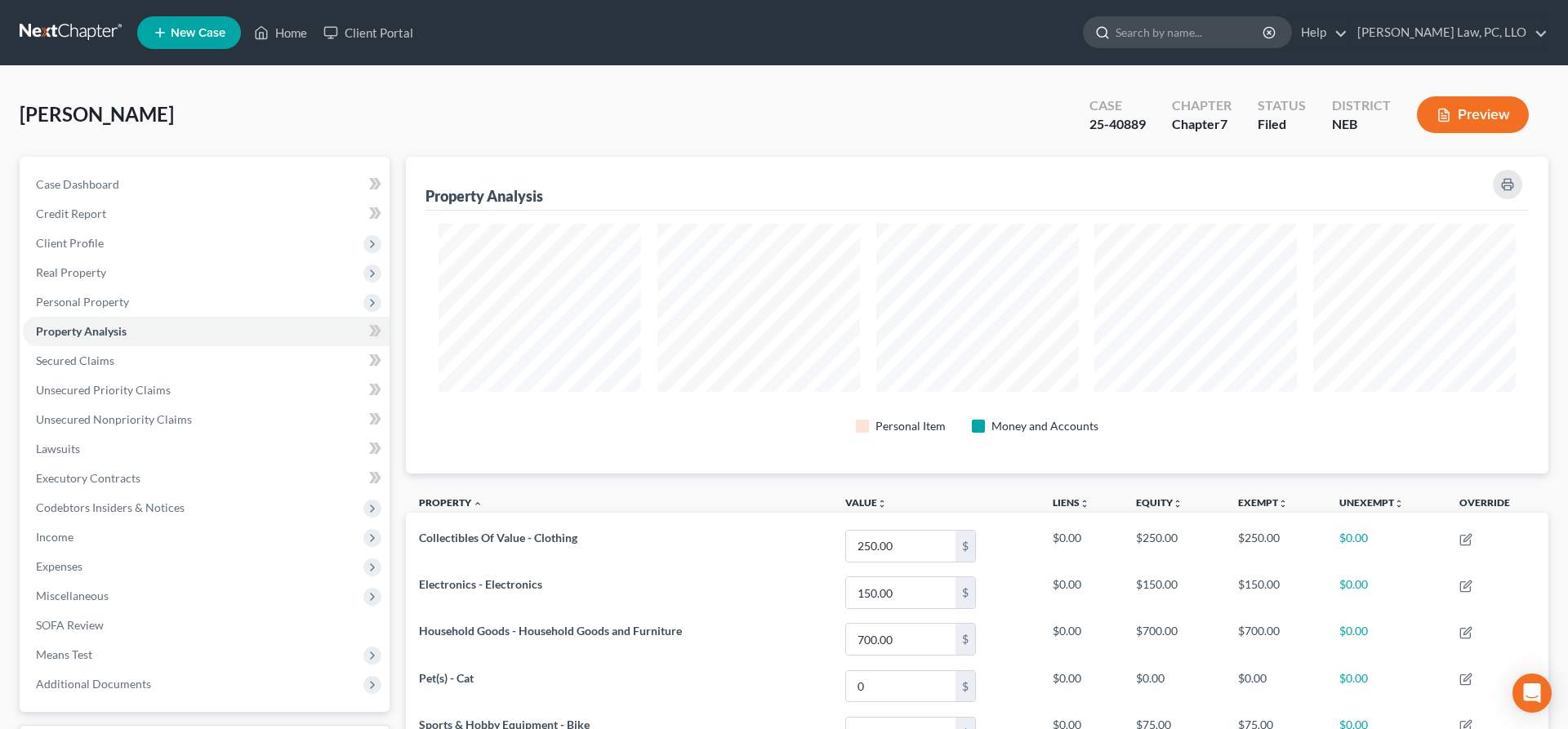
click at [1242, 23] on input "search" at bounding box center [1190, 32] width 149 height 30
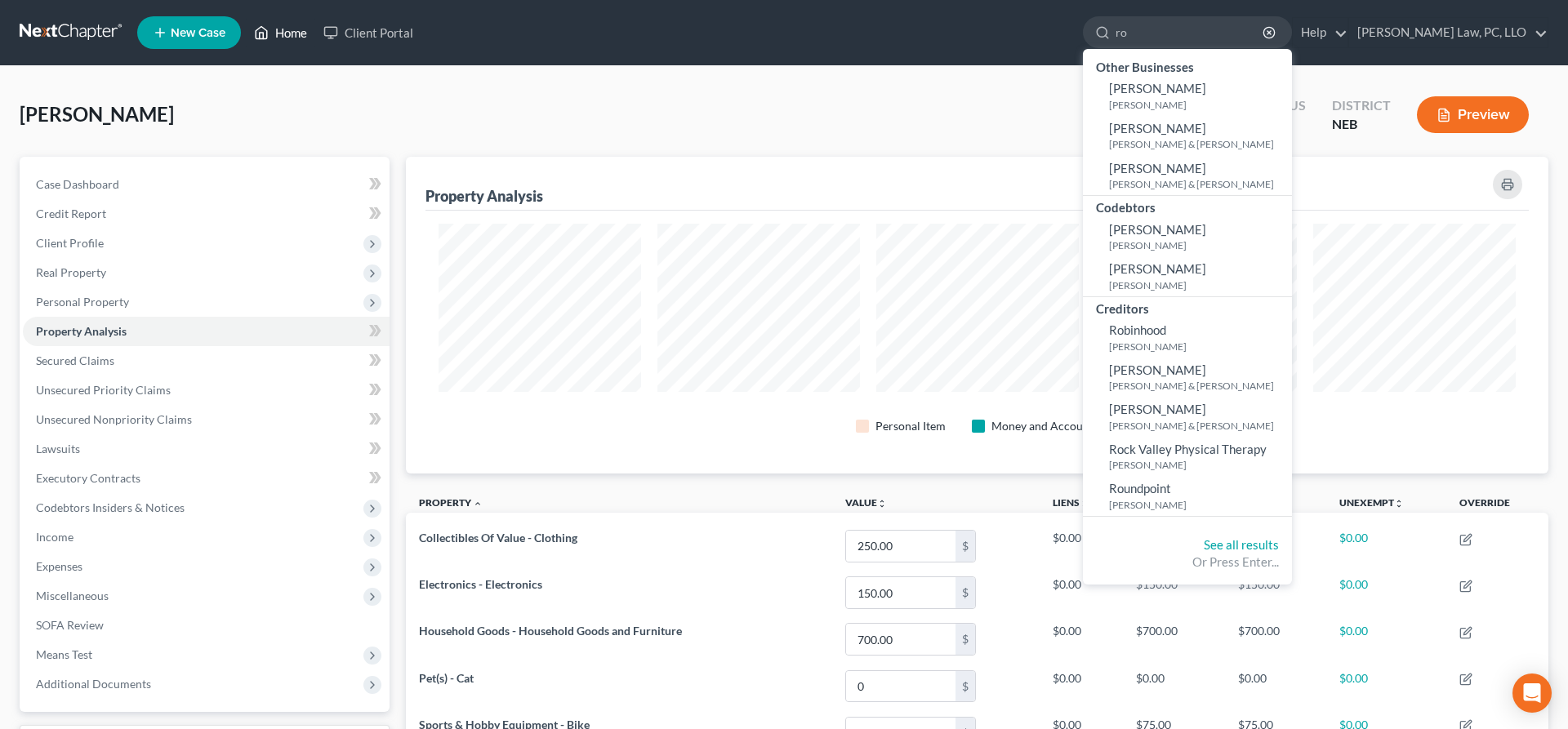
type input "ro"
click at [291, 39] on link "Home" at bounding box center [280, 32] width 70 height 29
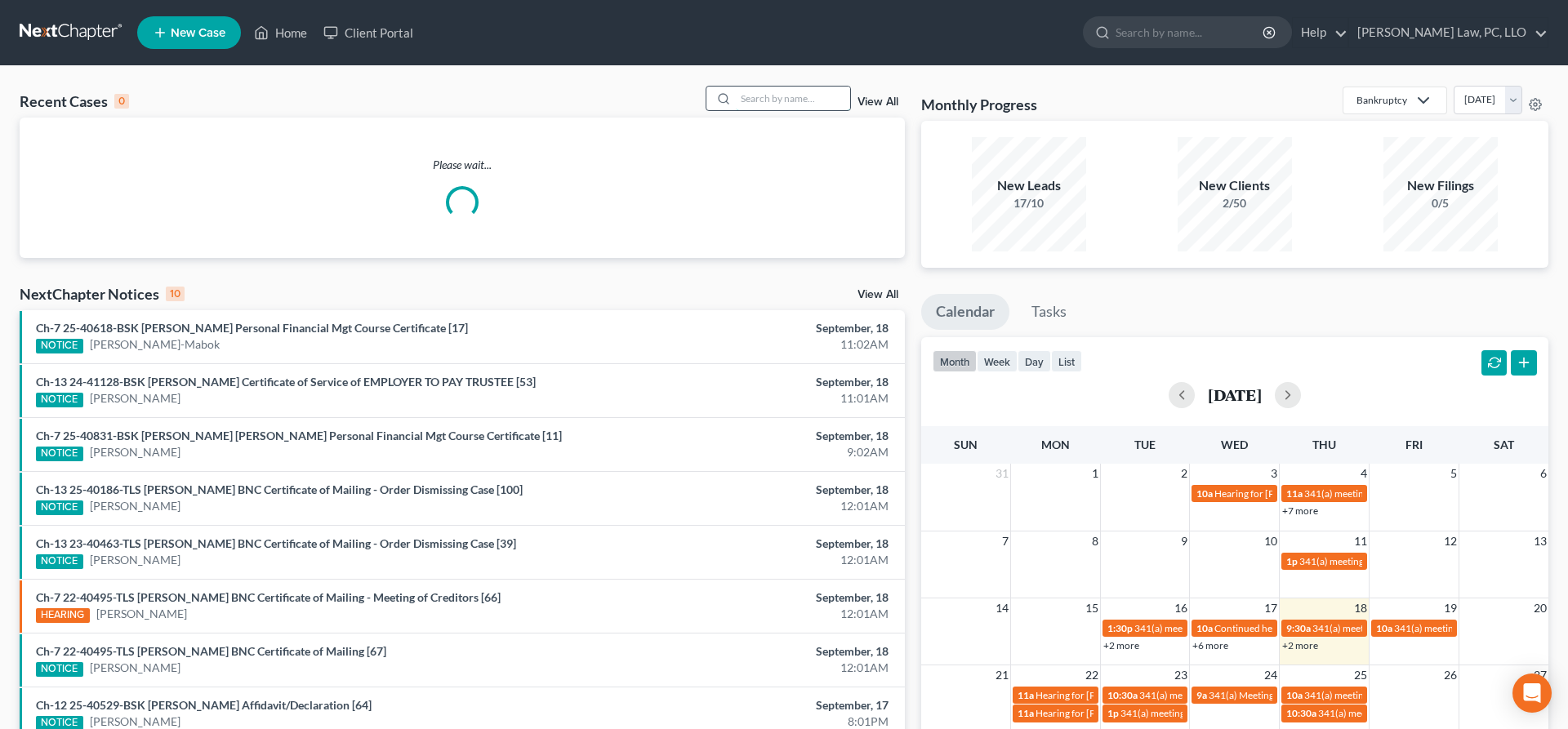
click at [748, 100] on input "search" at bounding box center [792, 98] width 114 height 23
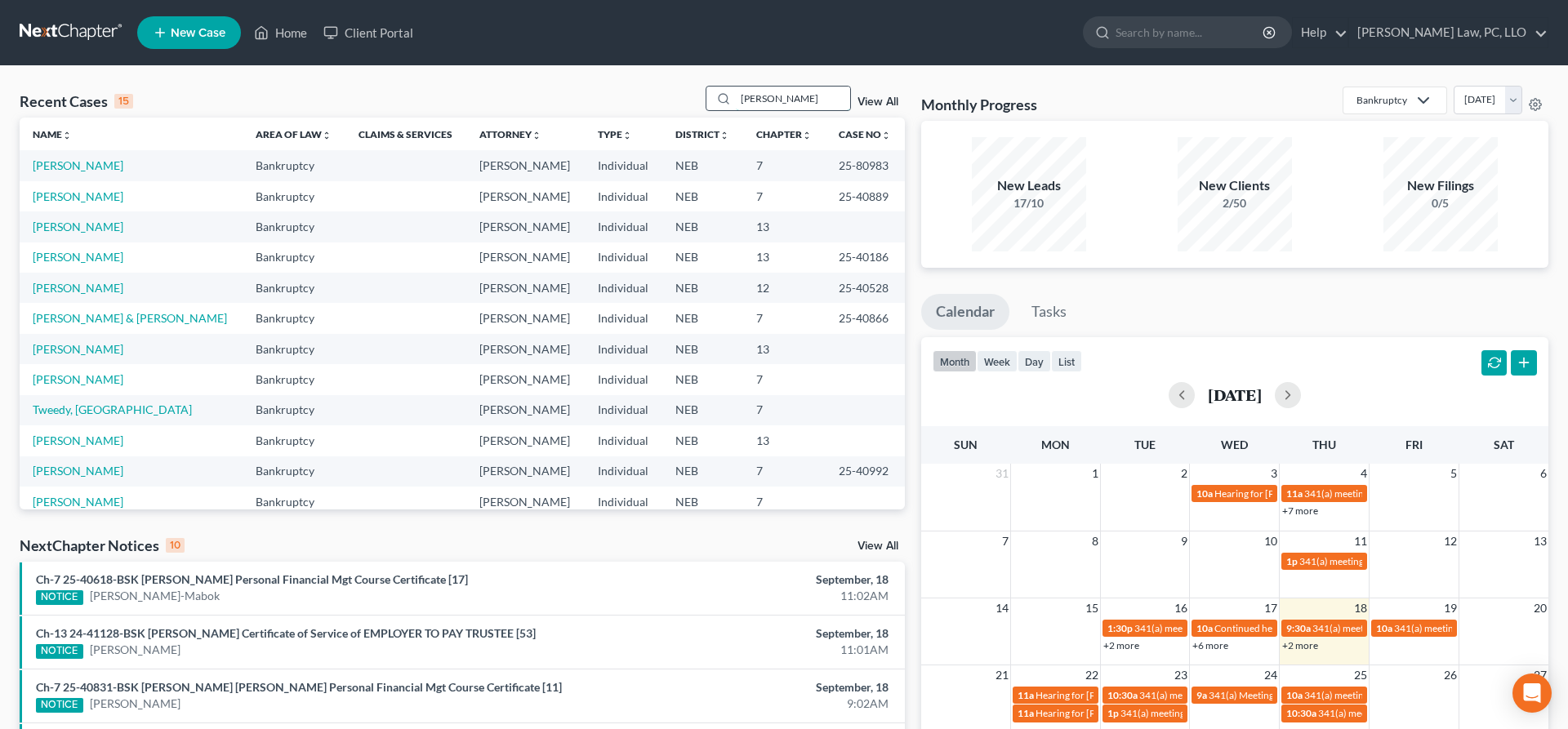
type input "[PERSON_NAME]"
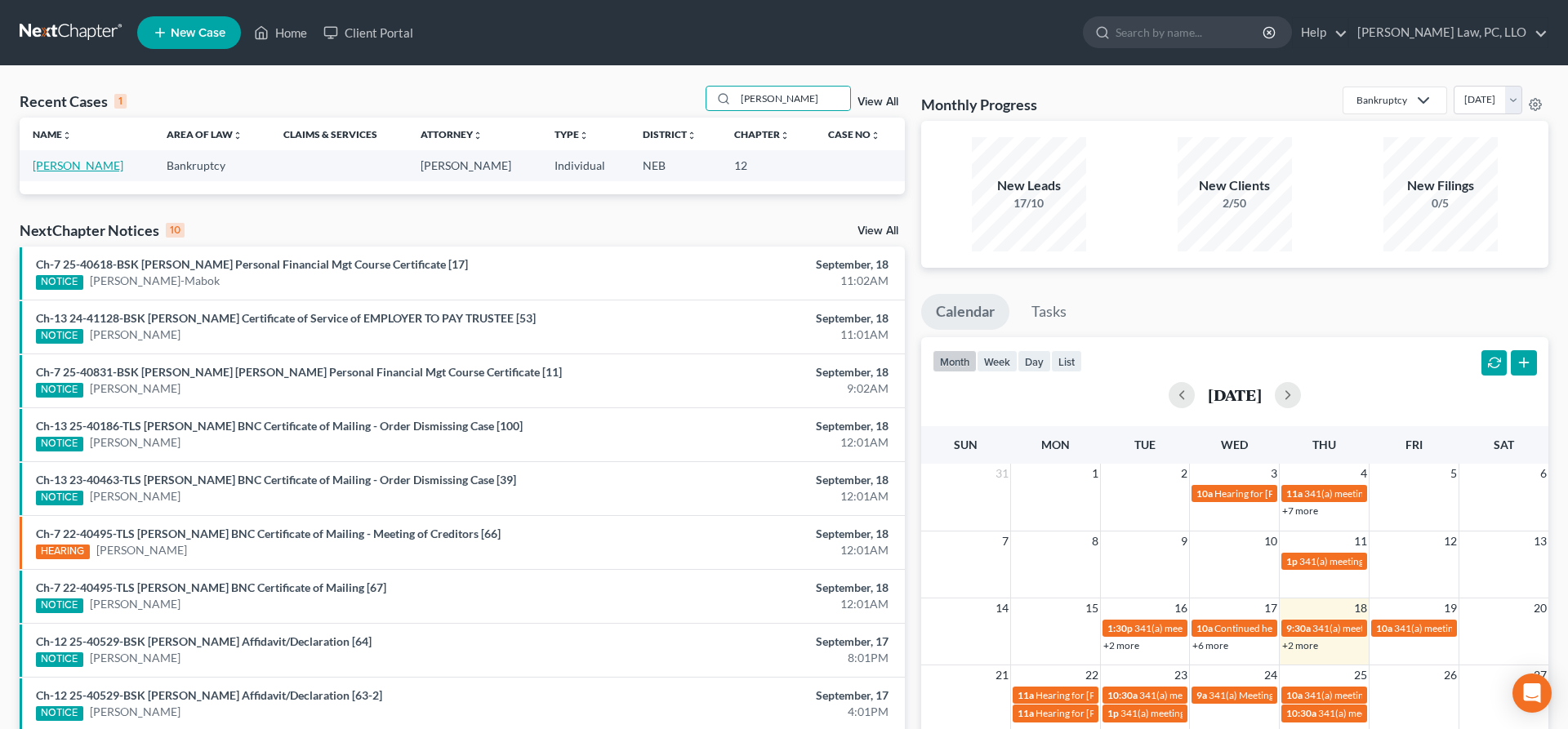
click at [81, 166] on link "[PERSON_NAME]" at bounding box center [78, 165] width 90 height 14
